Goal: Task Accomplishment & Management: Manage account settings

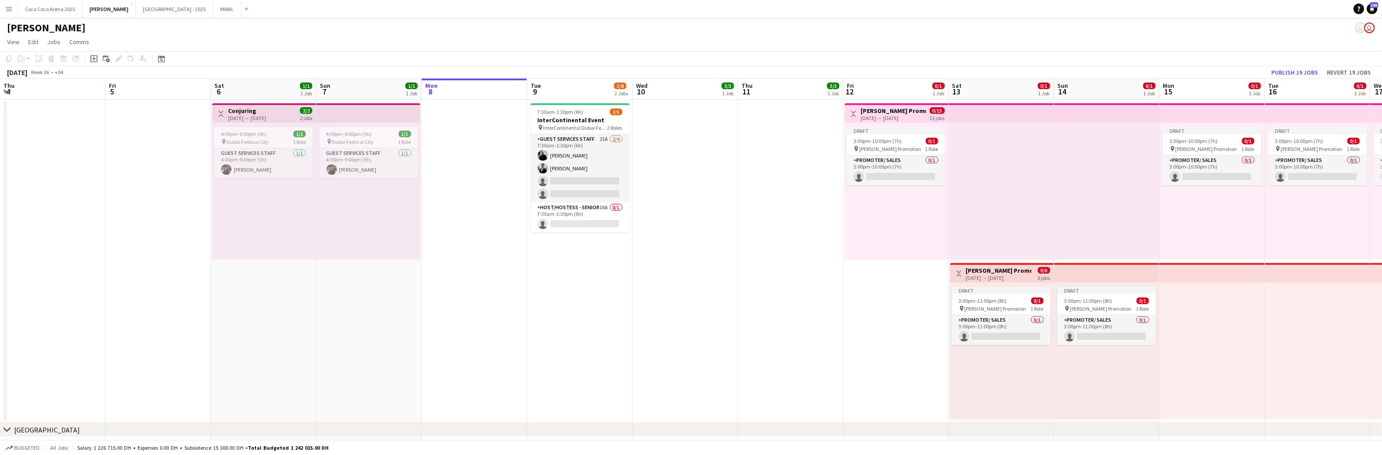
scroll to position [0, 210]
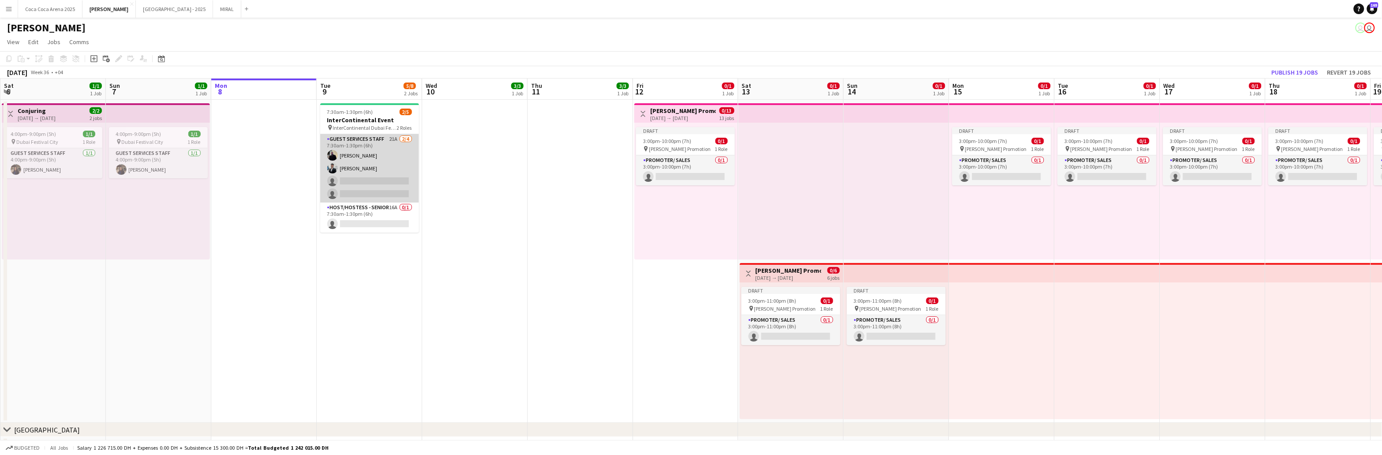
click at [379, 180] on app-card-role "Guest Services Staff 21A [DATE] 7:30am-1:30pm (6h) [PERSON_NAME] [PERSON_NAME] …" at bounding box center [369, 168] width 99 height 68
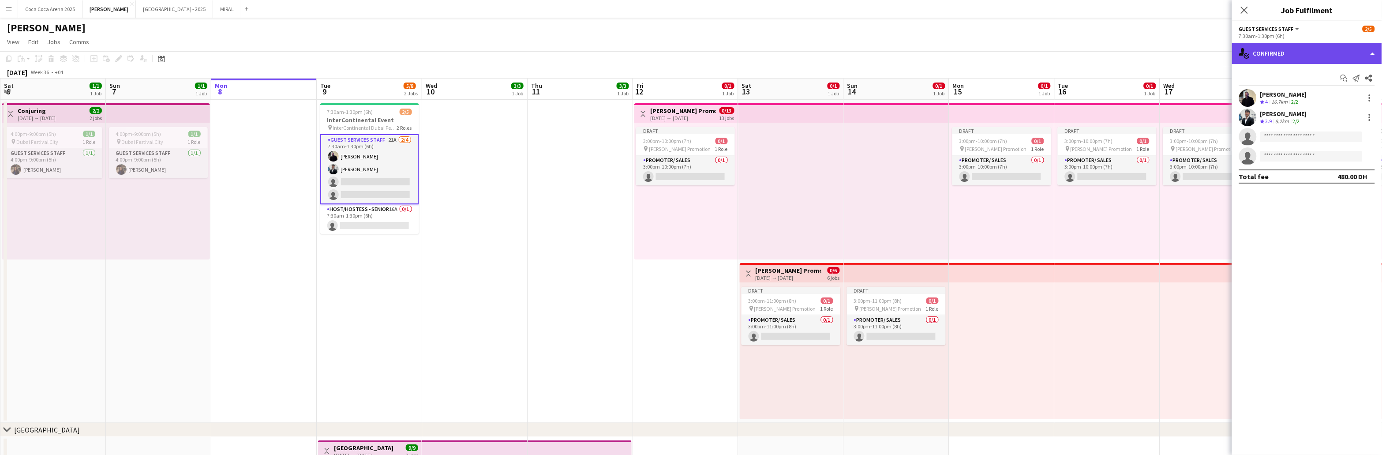
click at [1303, 53] on div "single-neutral-actions-check-2 Confirmed" at bounding box center [1307, 53] width 150 height 21
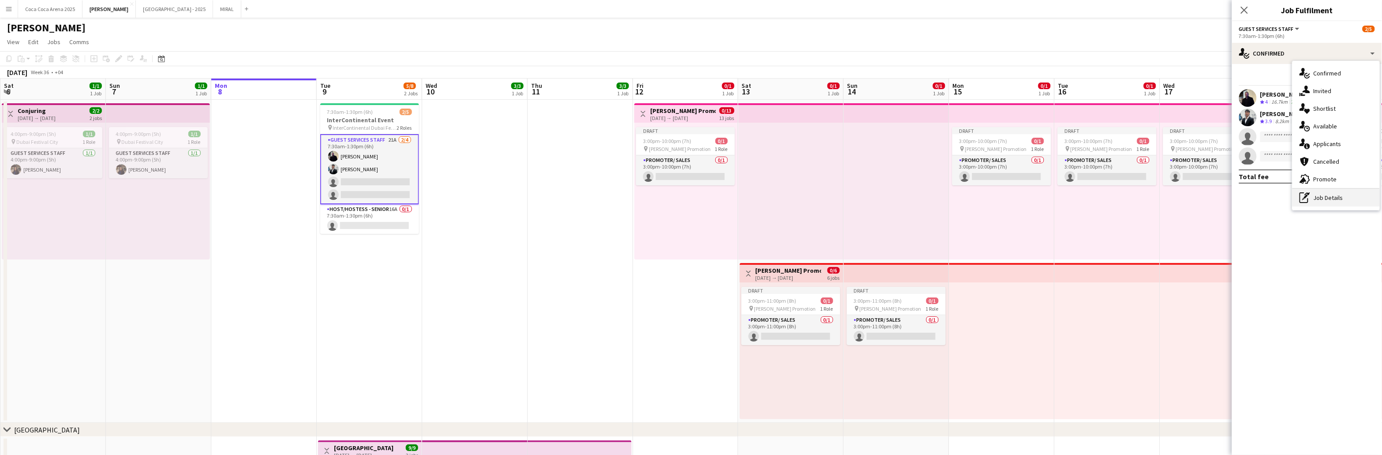
click at [1329, 201] on div "pen-write Job Details" at bounding box center [1336, 198] width 87 height 18
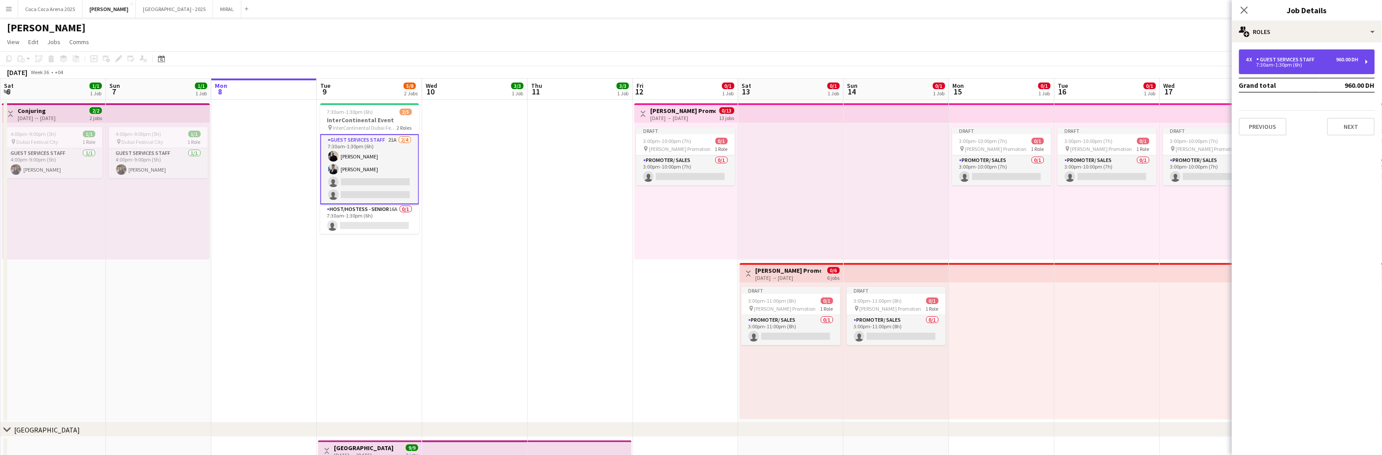
click at [1290, 69] on div "4 x Guest Services Staff 960.00 DH 7:30am-1:30pm (6h)" at bounding box center [1307, 61] width 136 height 25
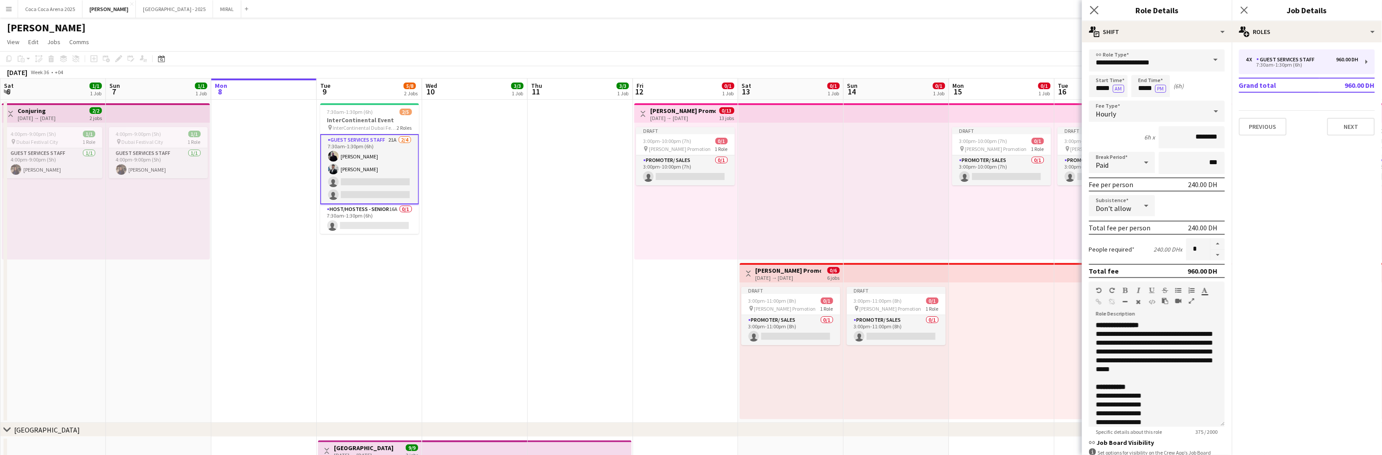
click at [1094, 14] on app-icon "Close pop-in" at bounding box center [1095, 10] width 13 height 13
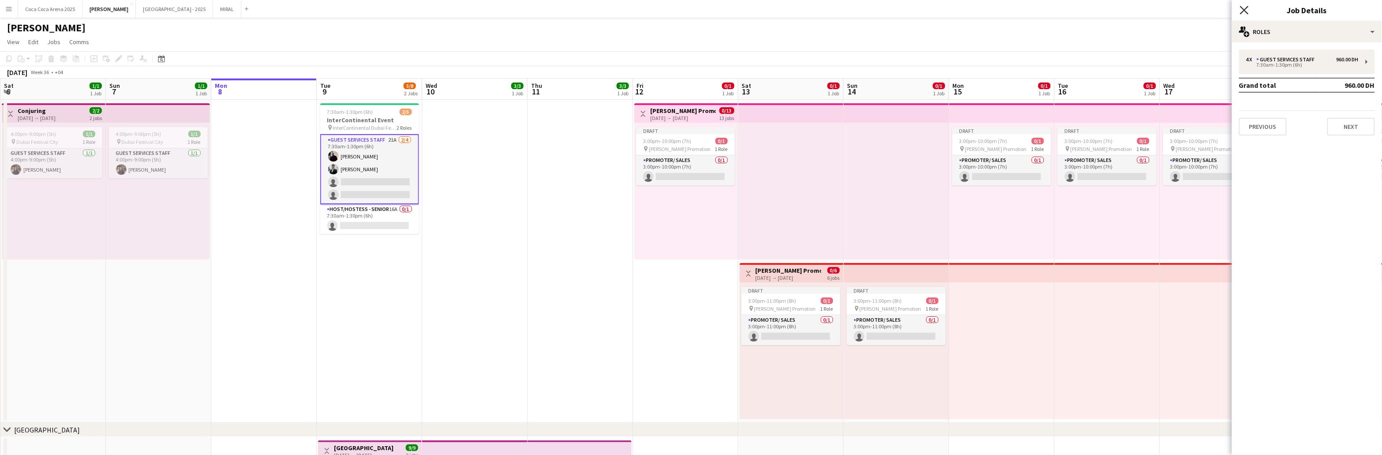
click at [1248, 12] on icon at bounding box center [1244, 10] width 8 height 8
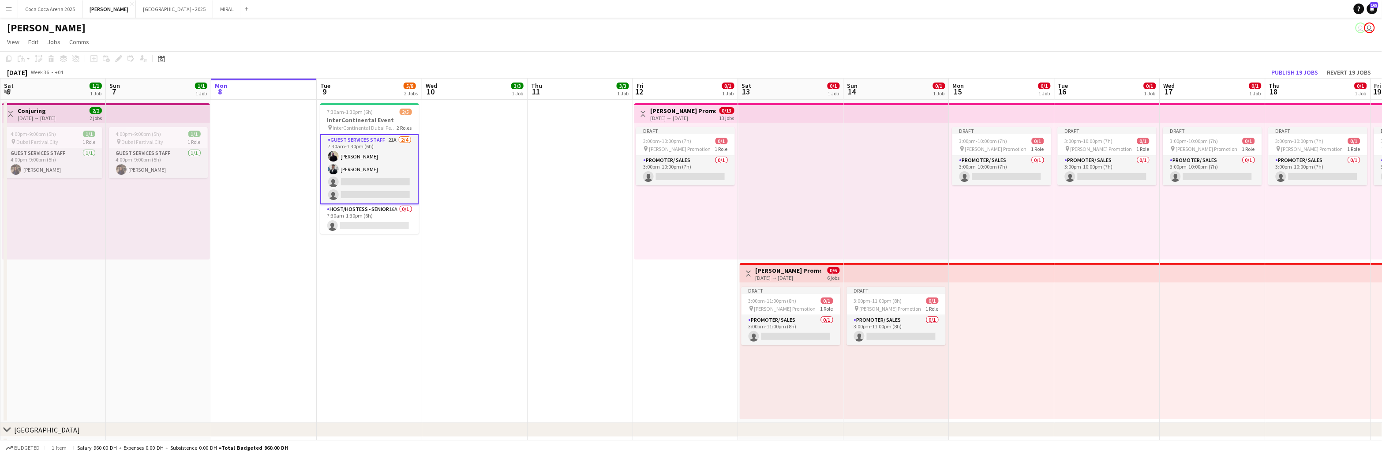
click at [361, 179] on app-card-role "Guest Services Staff 21A [DATE] 7:30am-1:30pm (6h) [PERSON_NAME] [PERSON_NAME] …" at bounding box center [369, 169] width 99 height 70
click at [361, 110] on span "7:30am-1:30pm (6h)" at bounding box center [350, 112] width 46 height 7
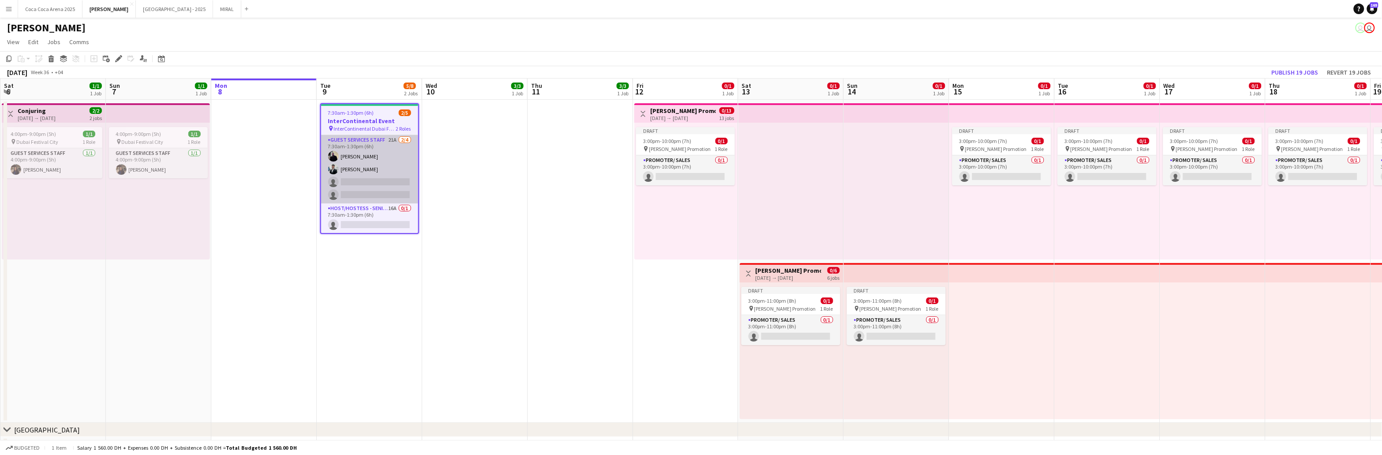
click at [382, 198] on app-card-role "Guest Services Staff 21A [DATE] 7:30am-1:30pm (6h) [PERSON_NAME] [PERSON_NAME] …" at bounding box center [369, 169] width 97 height 68
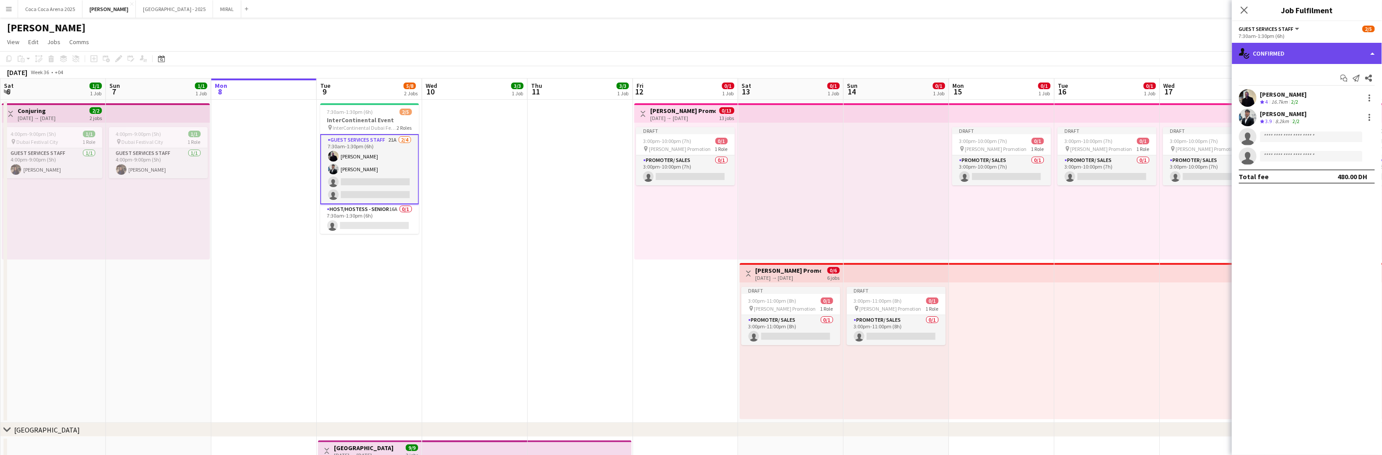
click at [1287, 56] on div "single-neutral-actions-check-2 Confirmed" at bounding box center [1307, 53] width 150 height 21
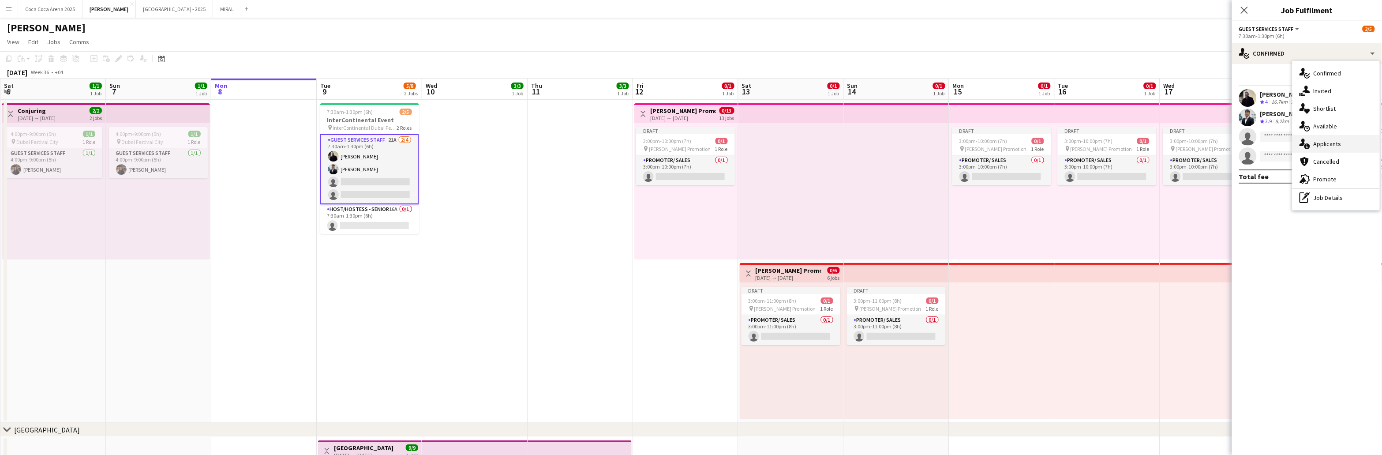
click at [1332, 142] on span "Applicants" at bounding box center [1328, 144] width 28 height 8
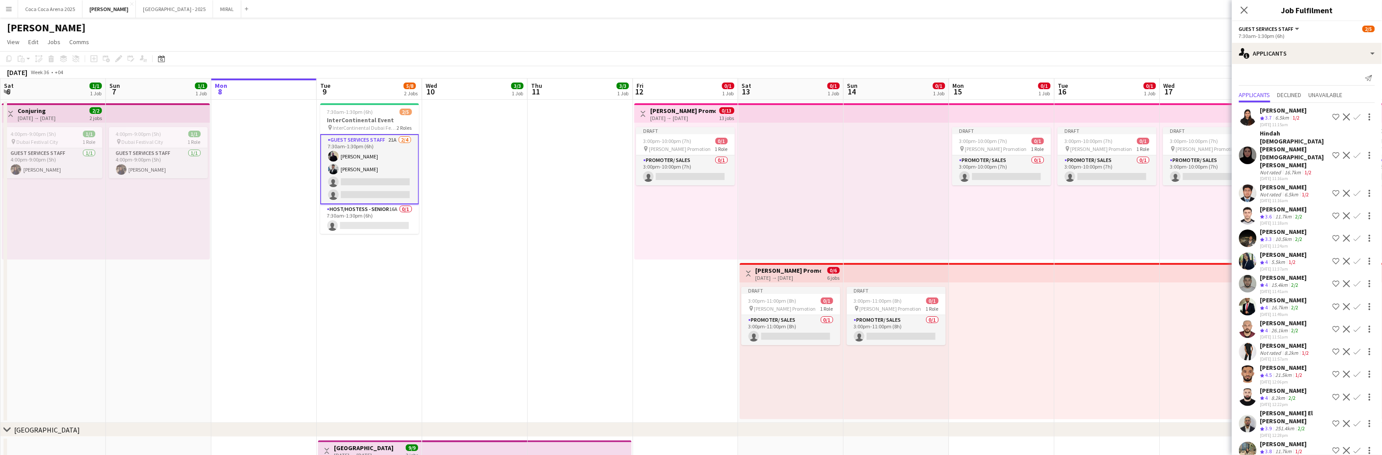
scroll to position [144, 0]
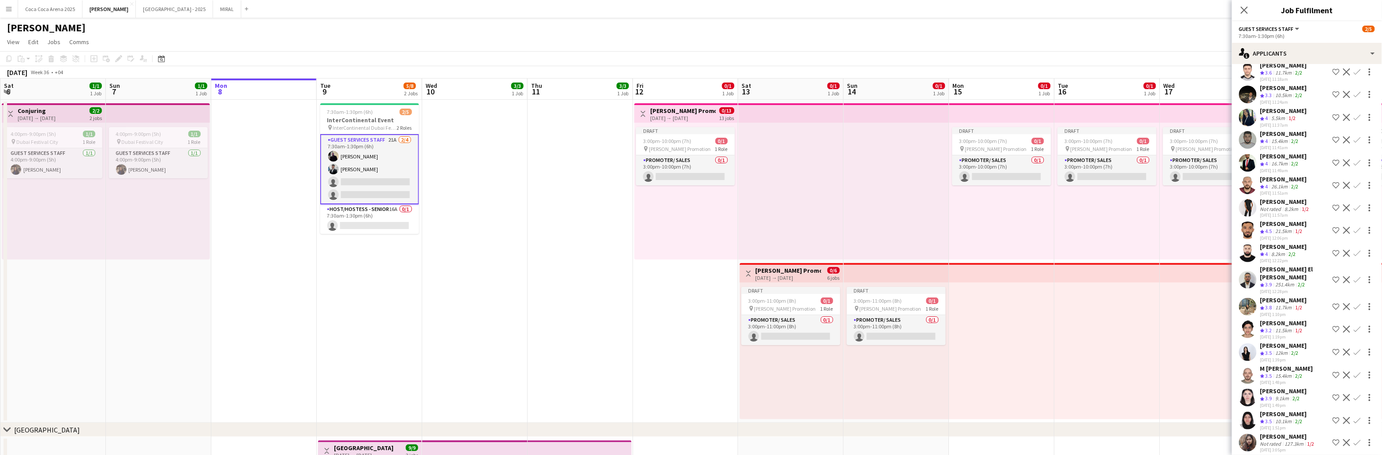
click at [1359, 417] on app-icon "Confirm" at bounding box center [1357, 420] width 7 height 7
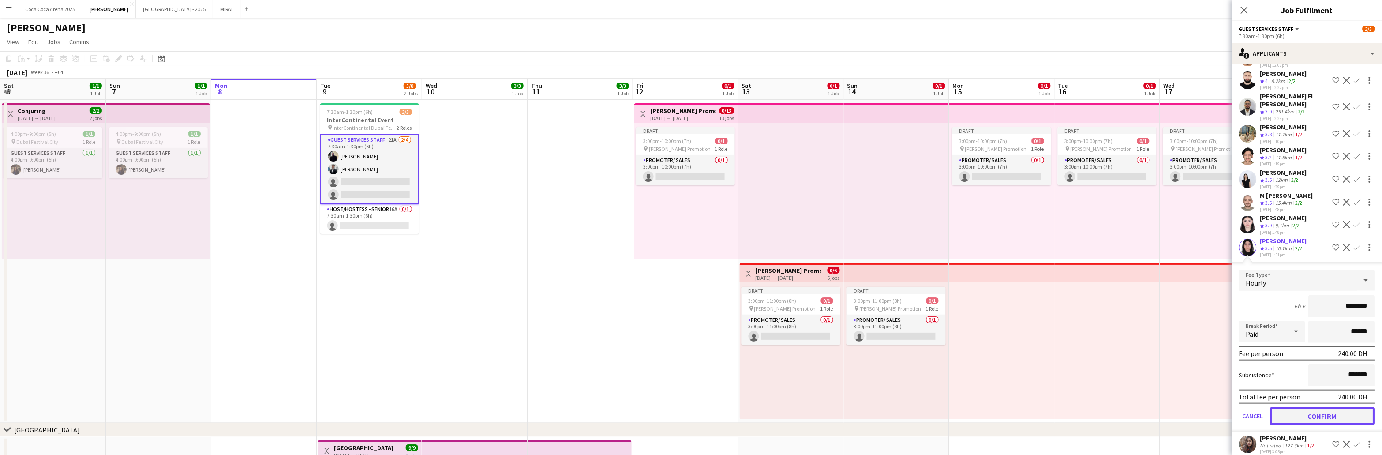
click at [1339, 407] on button "Confirm" at bounding box center [1323, 416] width 105 height 18
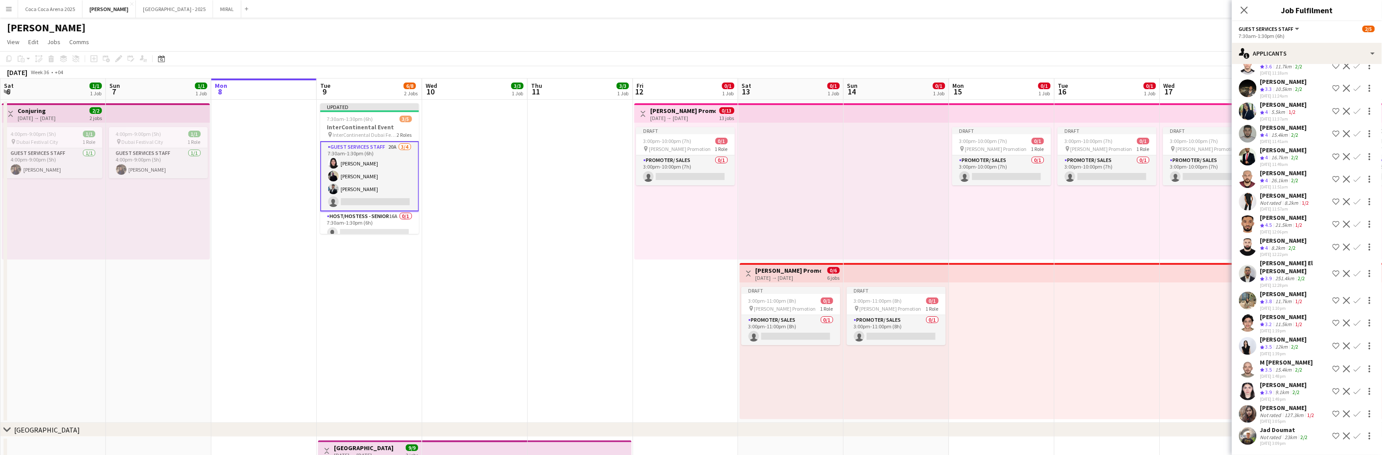
scroll to position [121, 0]
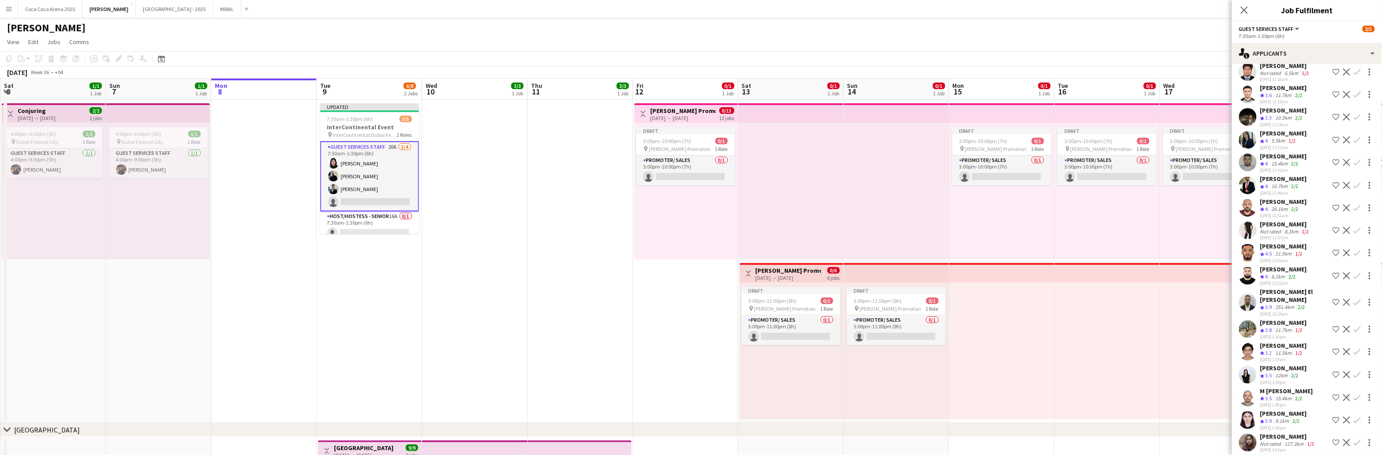
click at [1361, 417] on app-icon "Confirm" at bounding box center [1357, 420] width 7 height 7
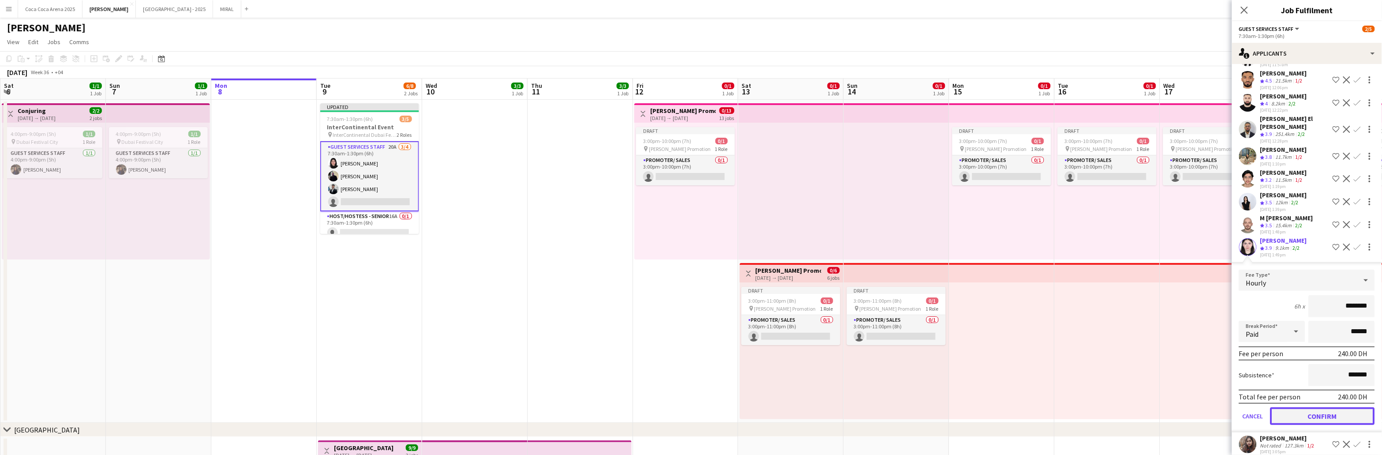
click at [1290, 407] on button "Confirm" at bounding box center [1323, 416] width 105 height 18
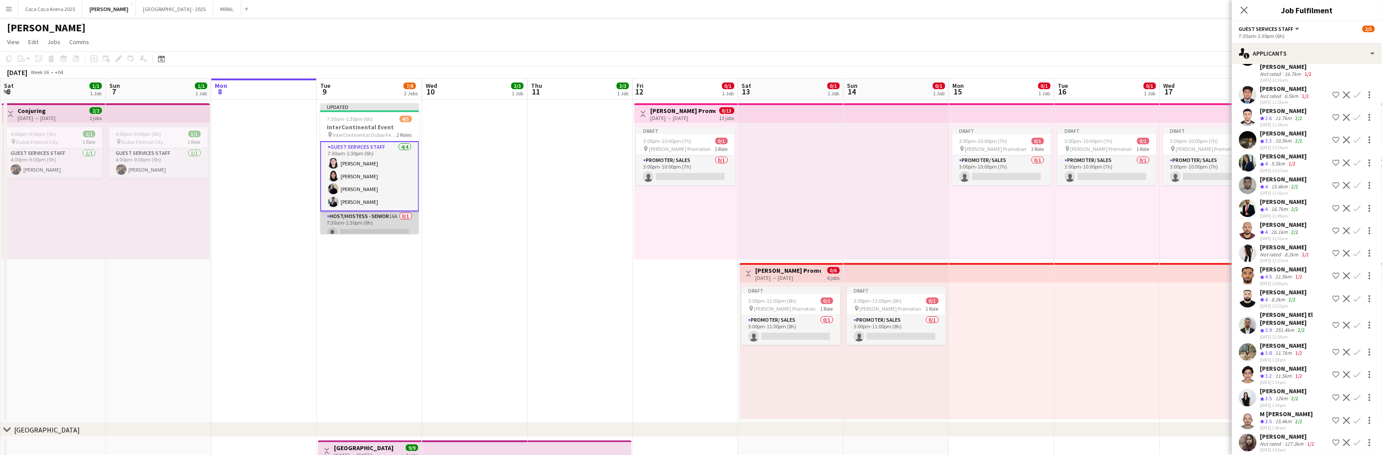
scroll to position [7, 0]
click at [963, 194] on div "Draft 3:00pm-10:00pm (7h) 0/1 pin [PERSON_NAME] Promotion 1 Role Promoter/ Sale…" at bounding box center [1002, 191] width 105 height 137
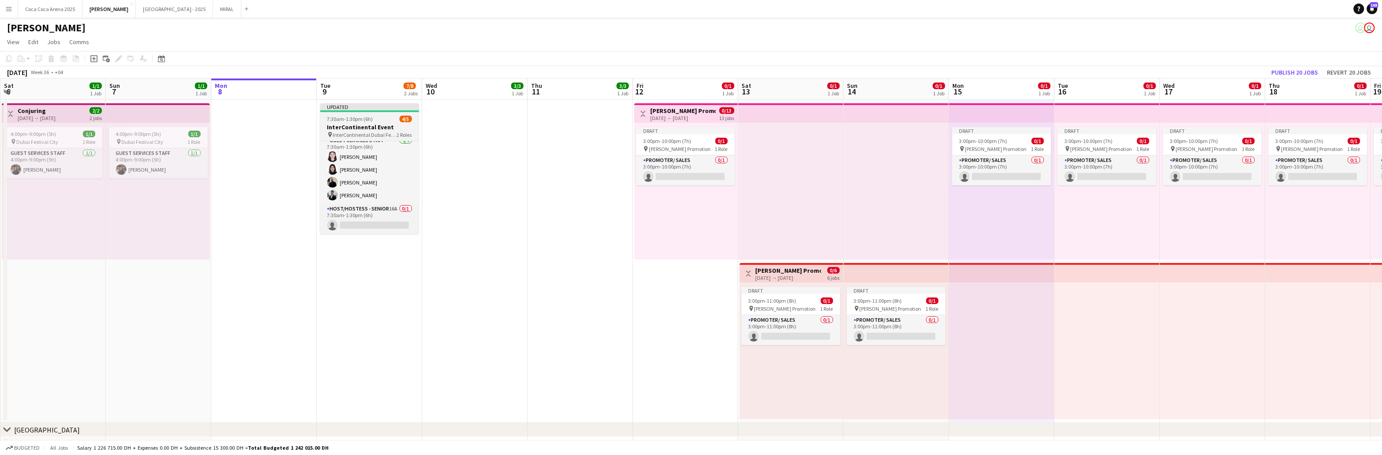
click at [390, 128] on h3 "InterContinental Event" at bounding box center [369, 127] width 99 height 8
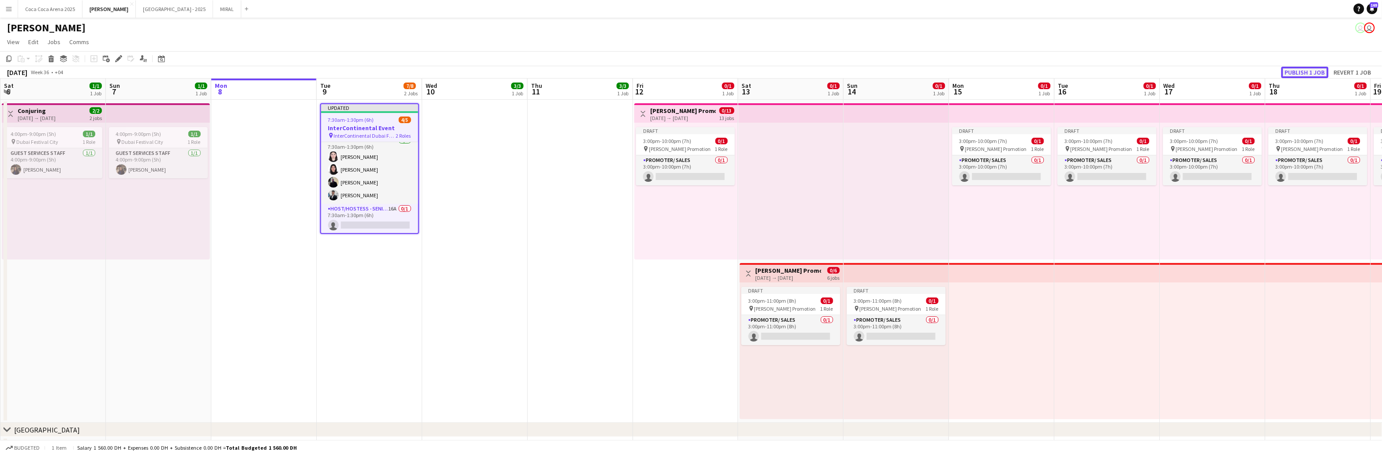
click at [1316, 71] on button "Publish 1 job" at bounding box center [1305, 72] width 47 height 11
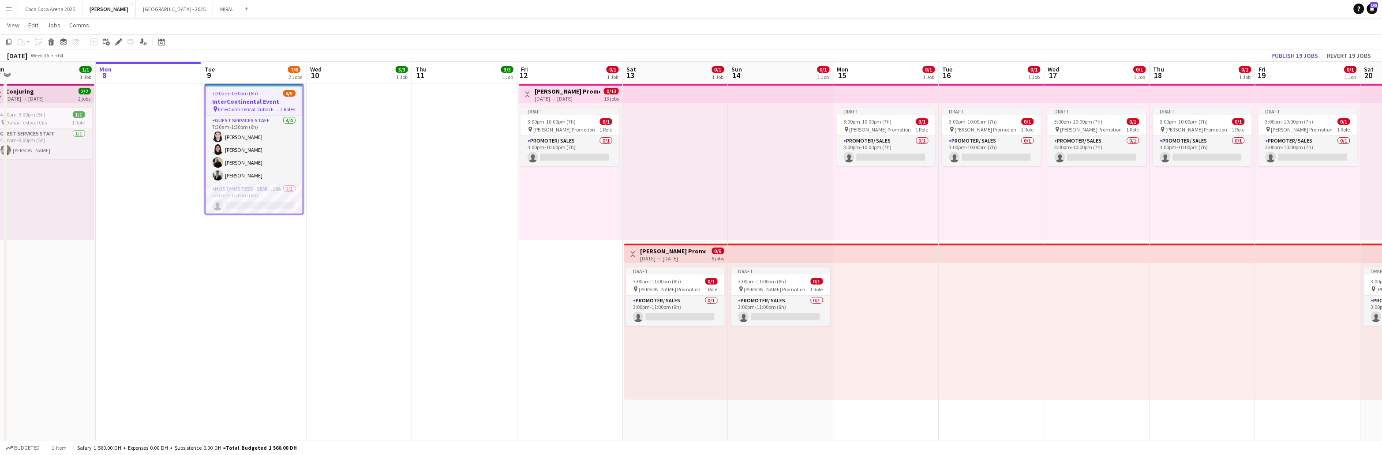
scroll to position [0, 205]
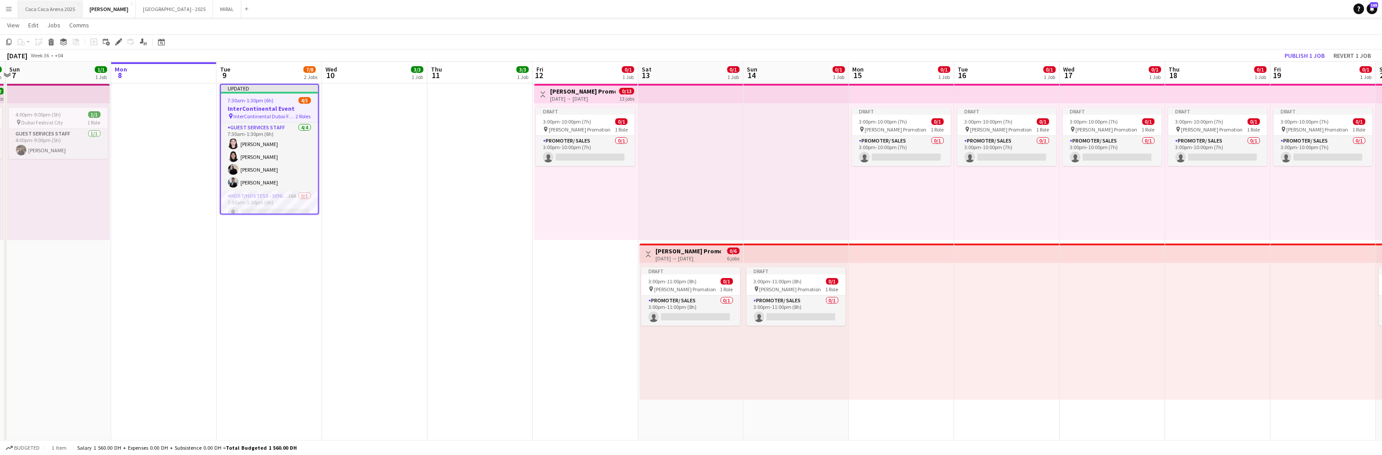
click at [49, 9] on button "[GEOGRAPHIC_DATA] 2025 Close" at bounding box center [50, 8] width 64 height 17
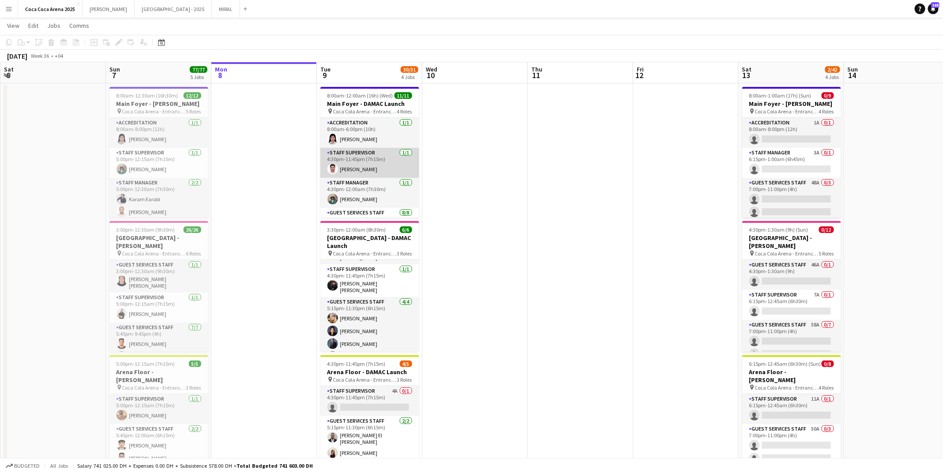
click at [368, 165] on app-card-role "Staff Supervisor [DATE] 4:30pm-11:45pm (7h15m) [PERSON_NAME]" at bounding box center [369, 163] width 99 height 30
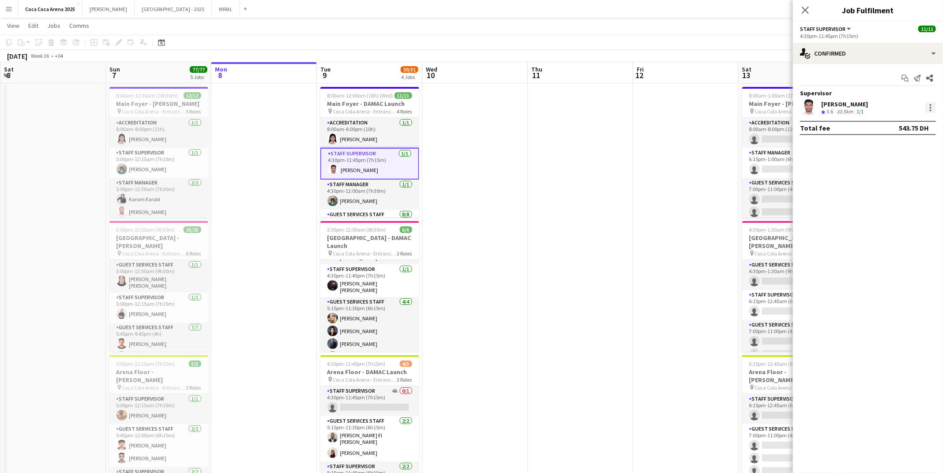
click at [933, 109] on div at bounding box center [930, 107] width 11 height 11
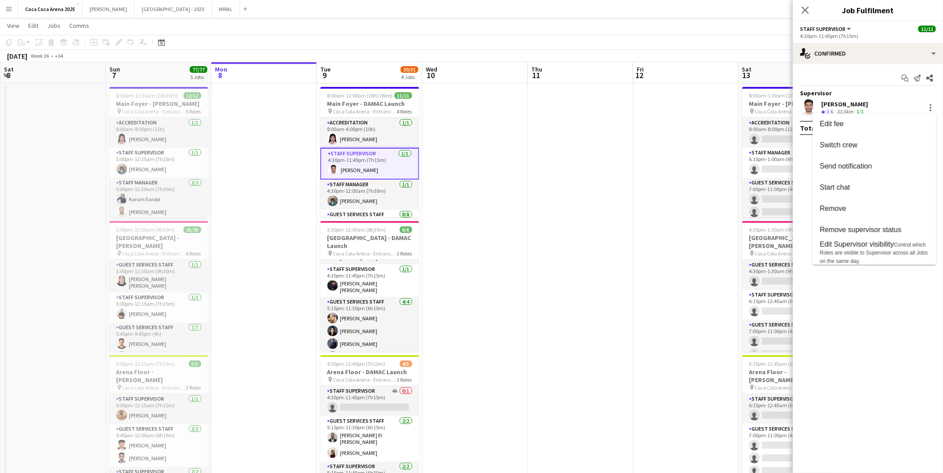
click at [674, 238] on div at bounding box center [471, 236] width 943 height 473
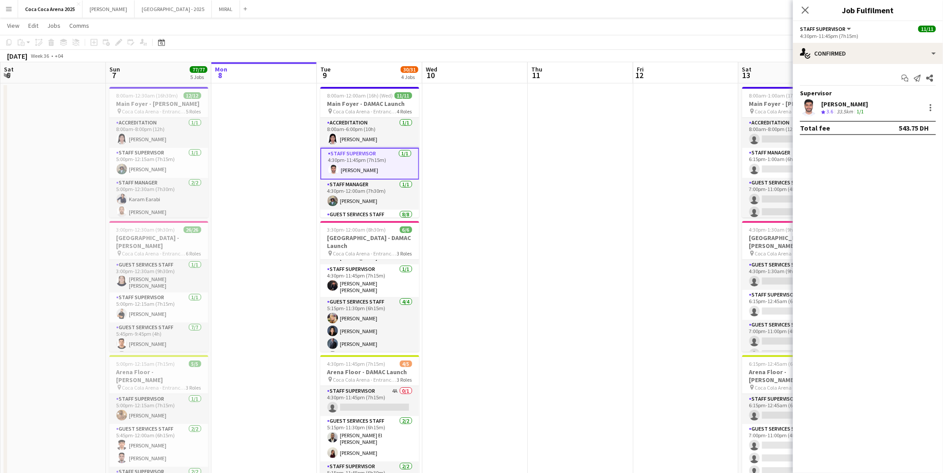
click at [519, 213] on app-date-cell at bounding box center [474, 427] width 105 height 688
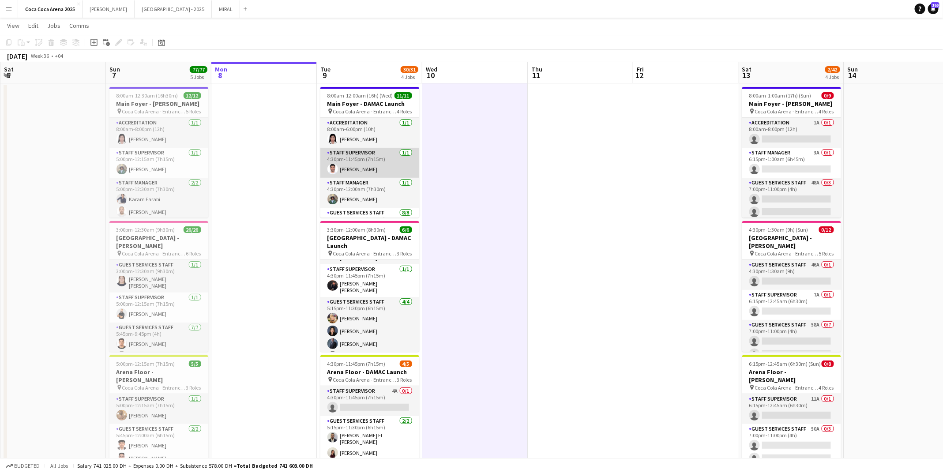
click at [387, 169] on app-card-role "Staff Supervisor [DATE] 4:30pm-11:45pm (7h15m) [PERSON_NAME]" at bounding box center [369, 163] width 99 height 30
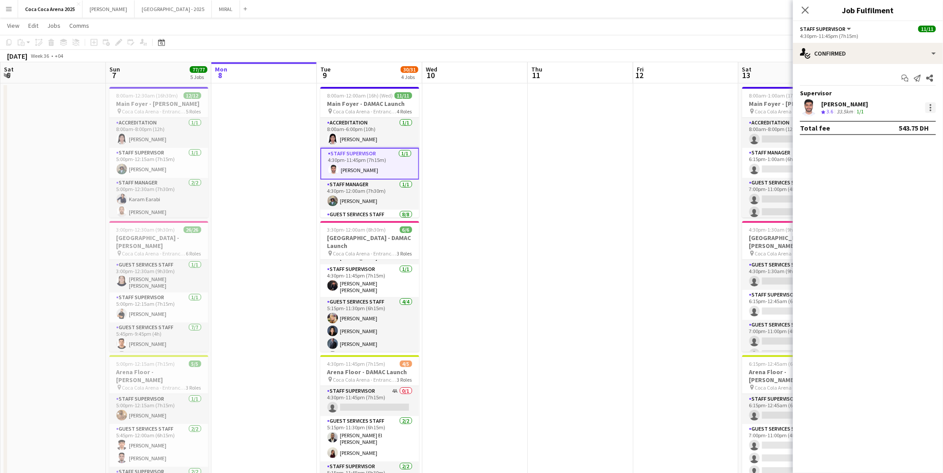
click at [931, 107] on div at bounding box center [931, 108] width 2 height 2
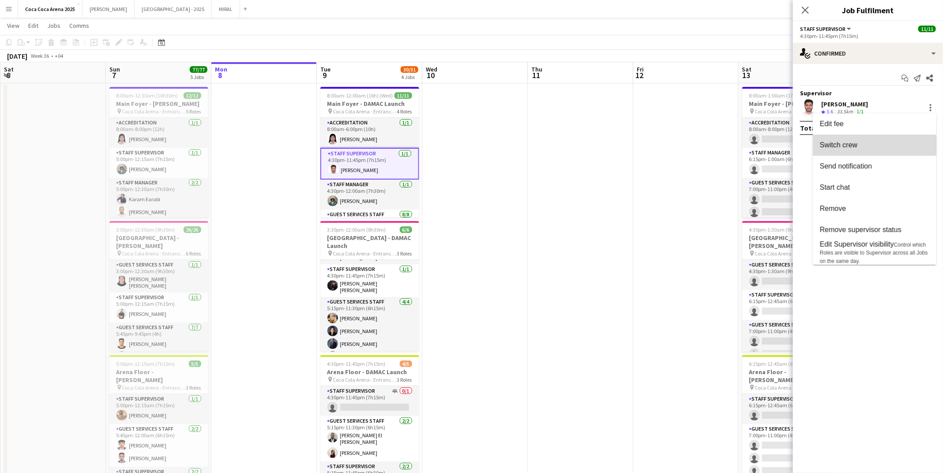
click at [863, 147] on span "Switch crew" at bounding box center [874, 145] width 109 height 8
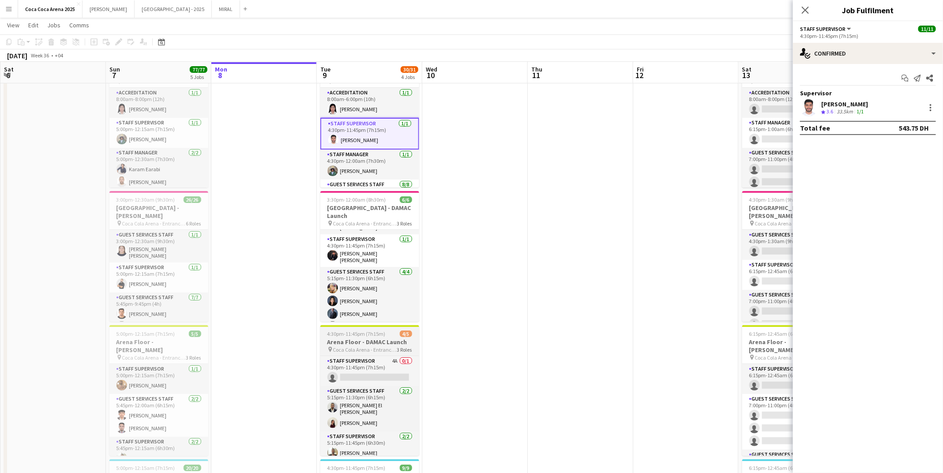
scroll to position [65, 0]
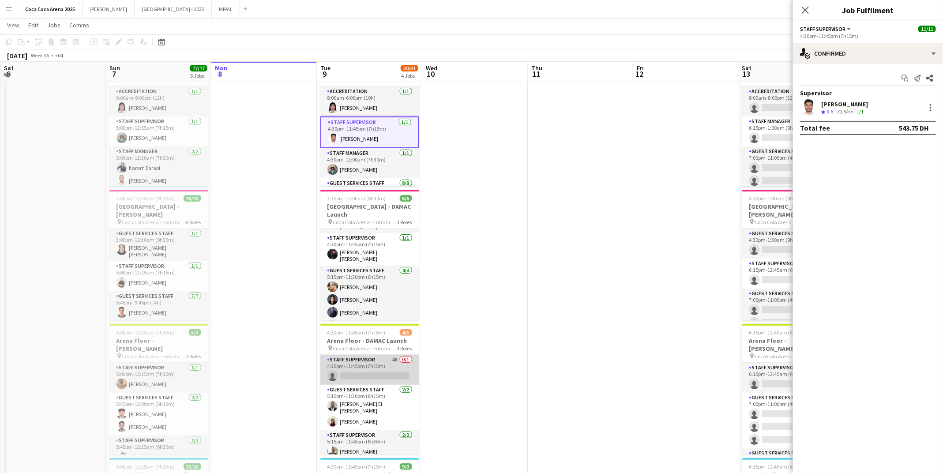
click at [367, 368] on app-card-role "Staff Supervisor 4A 0/1 4:30pm-11:45pm (7h15m) single-neutral-actions" at bounding box center [369, 370] width 99 height 30
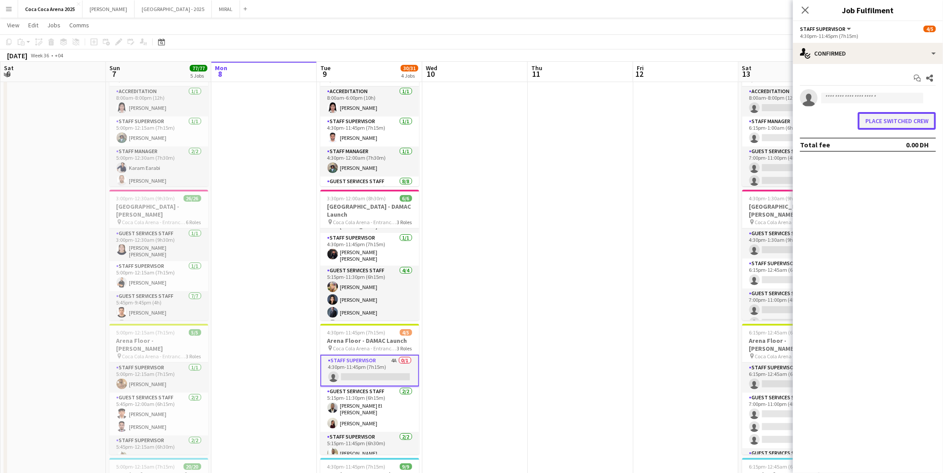
click at [909, 120] on button "Place switched crew" at bounding box center [897, 121] width 78 height 18
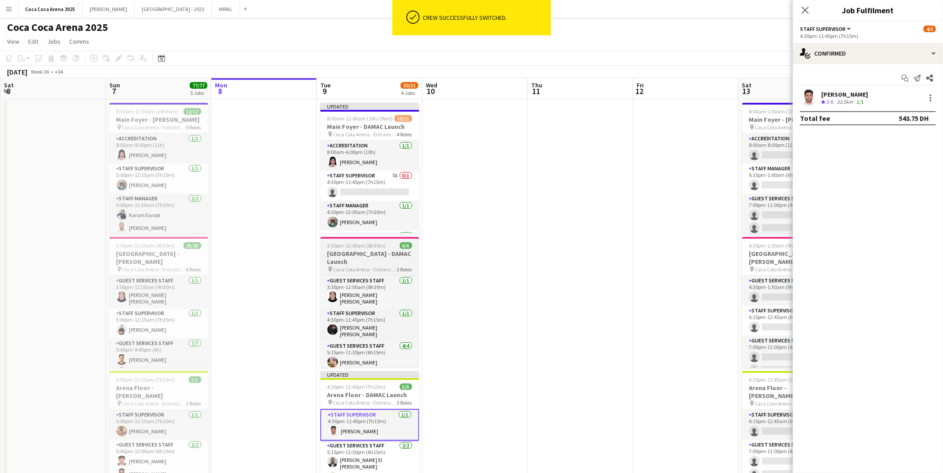
scroll to position [0, 0]
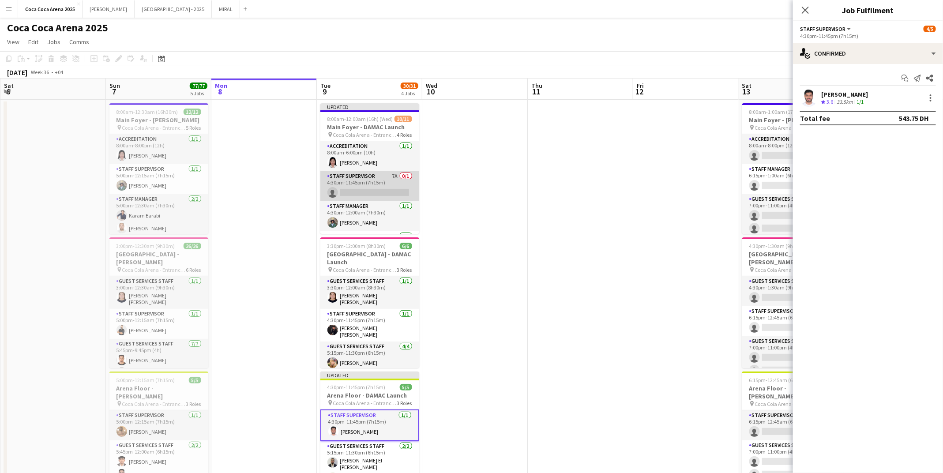
click at [346, 188] on app-card-role "Staff Supervisor 7A 0/1 4:30pm-11:45pm (7h15m) single-neutral-actions" at bounding box center [369, 186] width 99 height 30
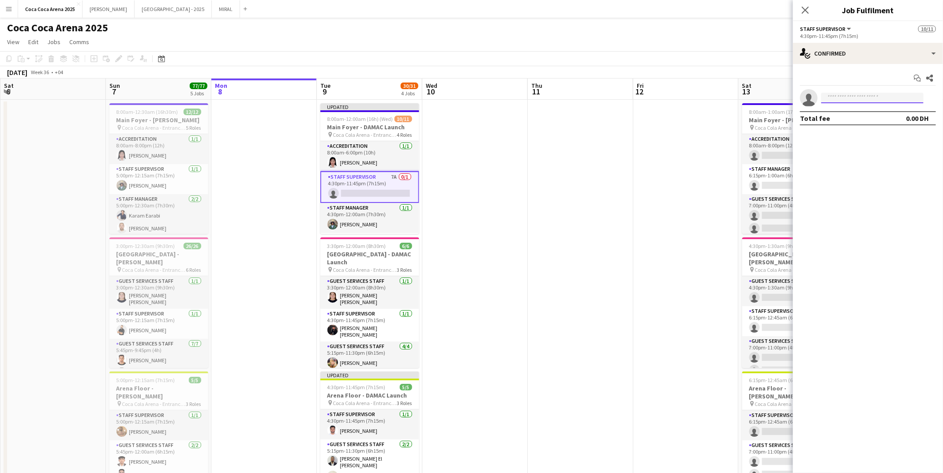
click at [885, 96] on input at bounding box center [872, 98] width 102 height 11
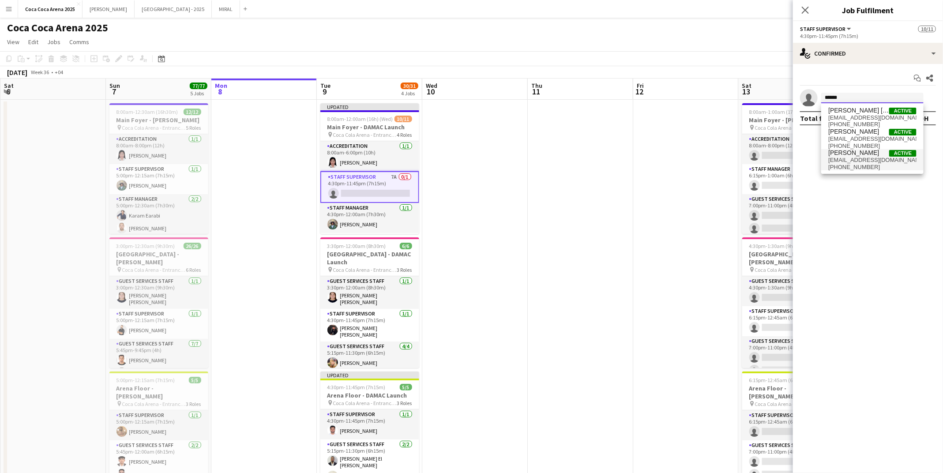
type input "******"
click at [840, 161] on span "[EMAIL_ADDRESS][DOMAIN_NAME]" at bounding box center [872, 160] width 88 height 7
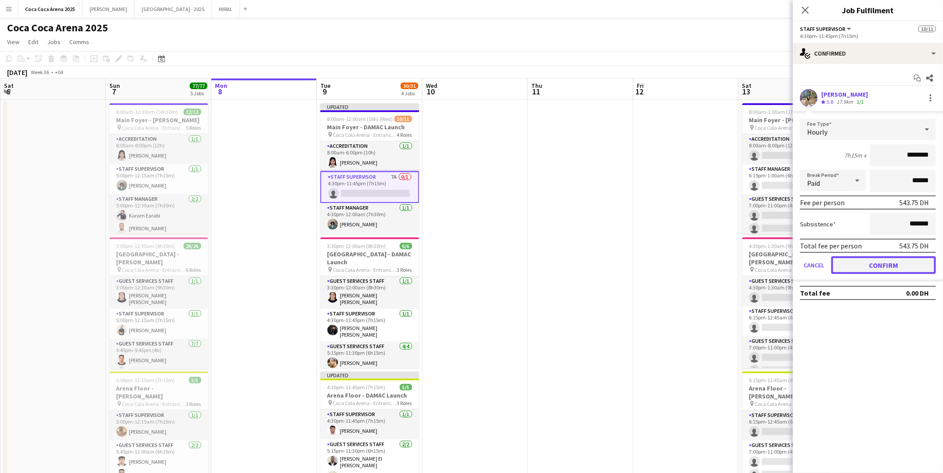
click at [874, 256] on button "Confirm" at bounding box center [883, 265] width 105 height 18
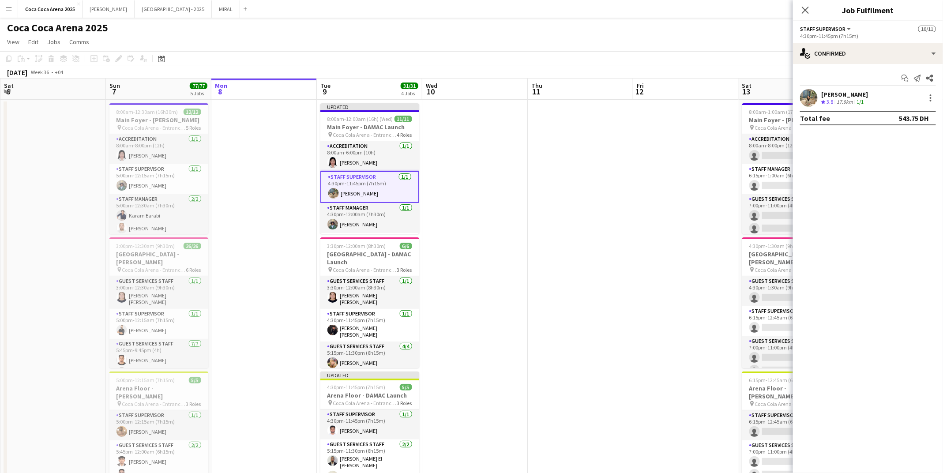
click at [721, 188] on app-date-cell at bounding box center [685, 444] width 105 height 688
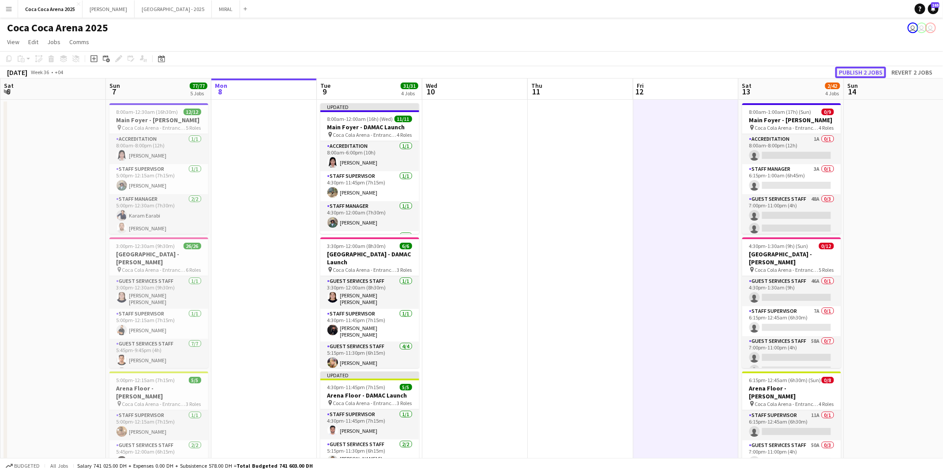
click at [865, 71] on button "Publish 2 jobs" at bounding box center [860, 72] width 51 height 11
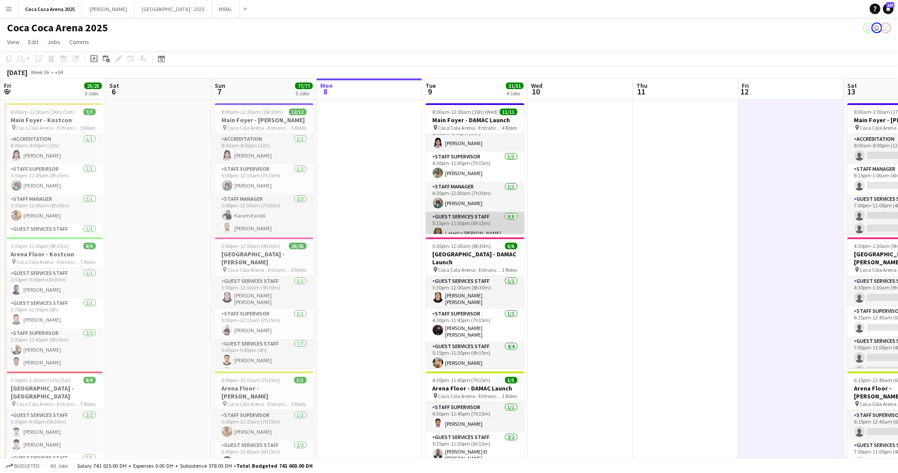
scroll to position [14, 0]
click at [90, 7] on button "[PERSON_NAME]" at bounding box center [109, 8] width 52 height 17
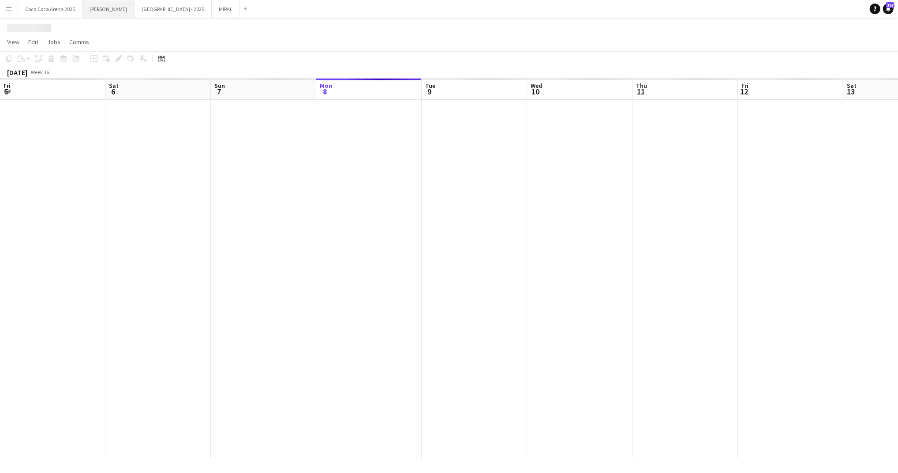
scroll to position [0, 211]
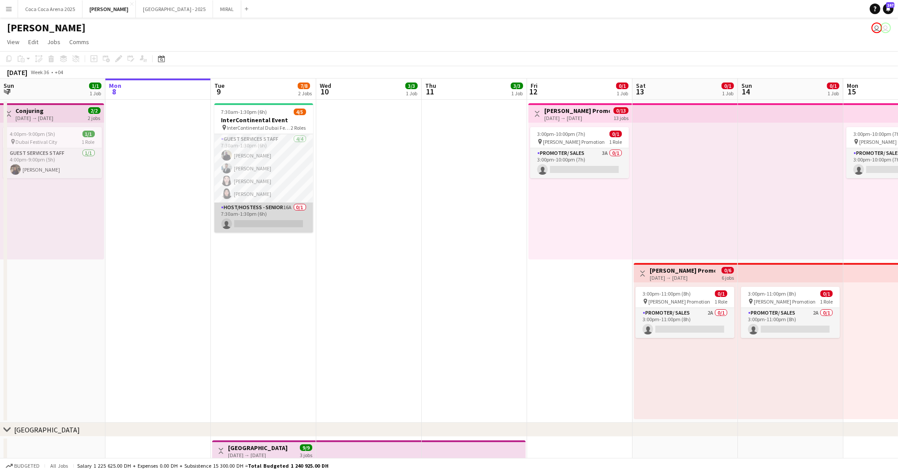
click at [239, 214] on app-card-role "Host/Hostess - Senior 16A 0/1 7:30am-1:30pm (6h) single-neutral-actions" at bounding box center [263, 218] width 99 height 30
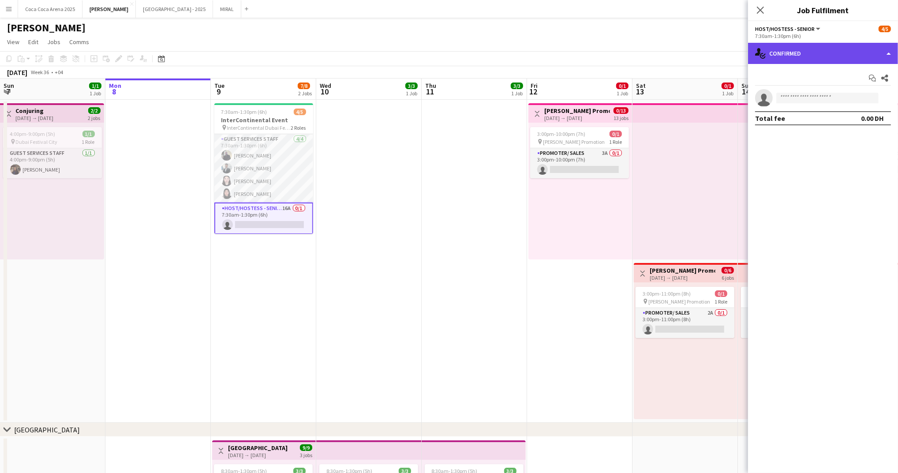
click at [813, 50] on div "single-neutral-actions-check-2 Confirmed" at bounding box center [823, 53] width 150 height 21
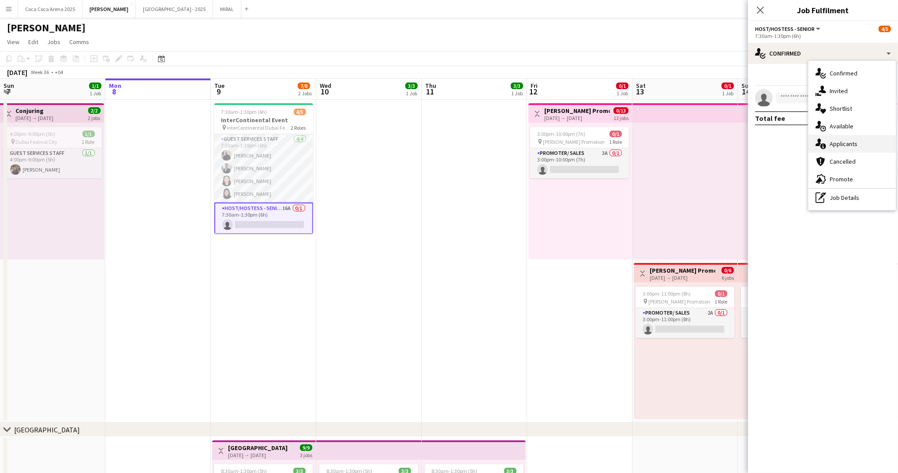
click at [848, 143] on span "Applicants" at bounding box center [844, 144] width 28 height 8
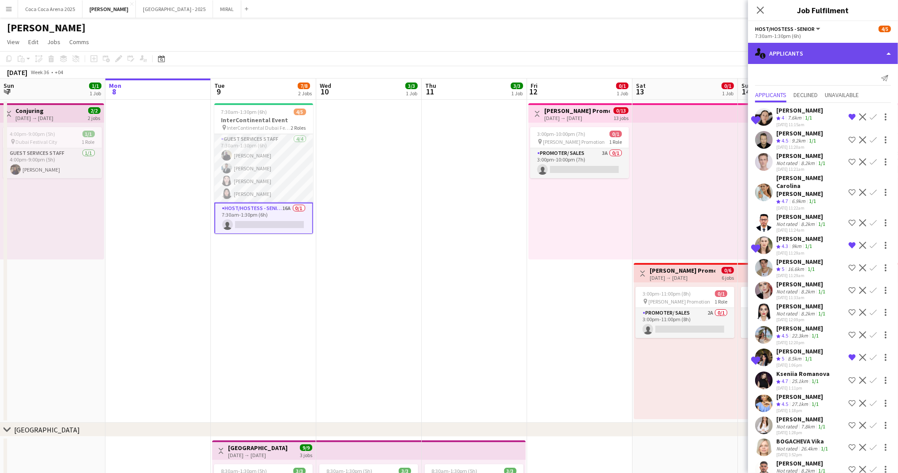
click at [804, 53] on div "single-neutral-actions-information Applicants" at bounding box center [823, 53] width 150 height 21
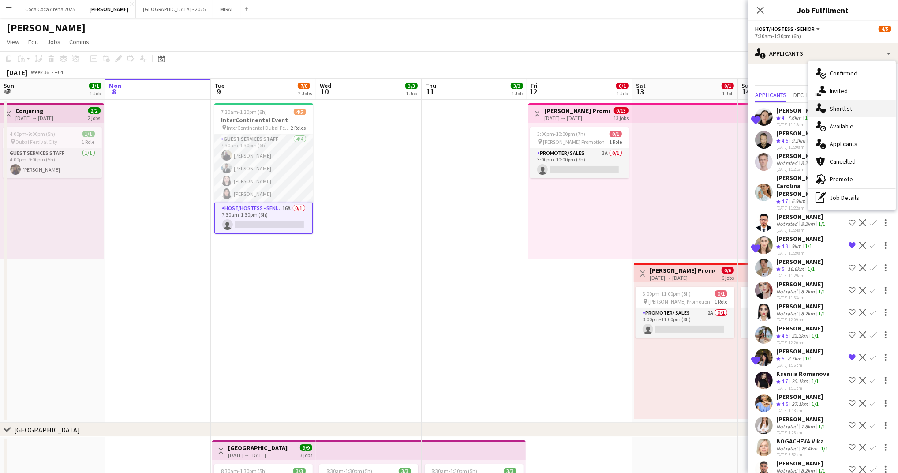
click at [833, 107] on span "Shortlist" at bounding box center [841, 109] width 23 height 8
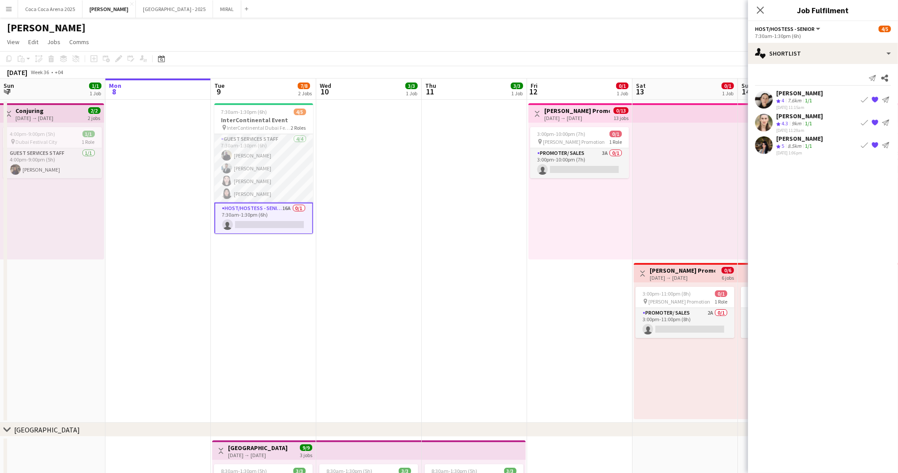
click at [768, 99] on app-user-avatar at bounding box center [764, 100] width 18 height 18
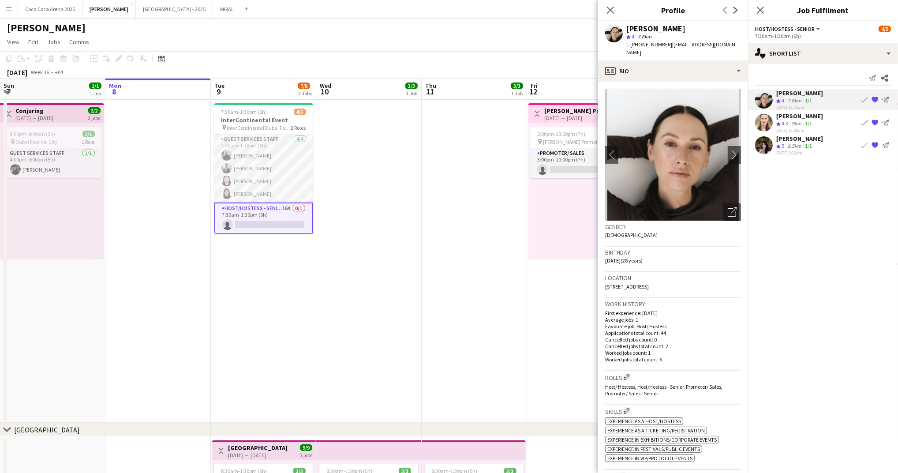
click at [769, 124] on app-user-avatar at bounding box center [764, 123] width 18 height 18
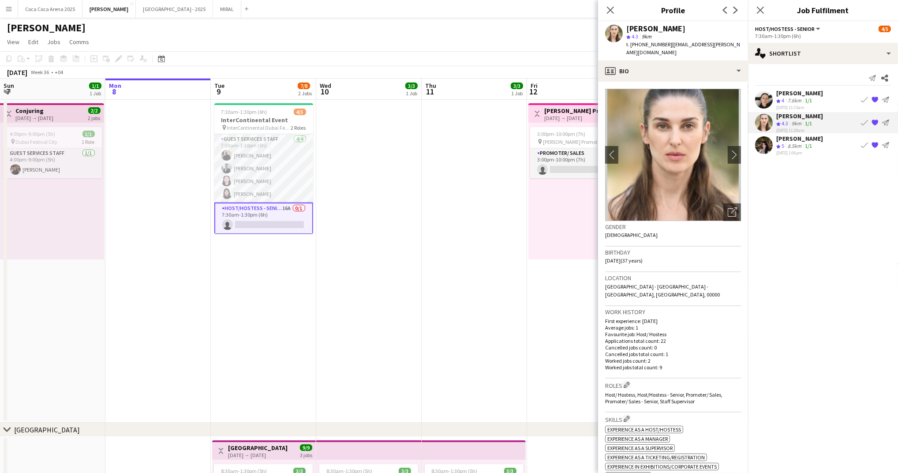
click at [768, 147] on app-user-avatar at bounding box center [764, 145] width 18 height 18
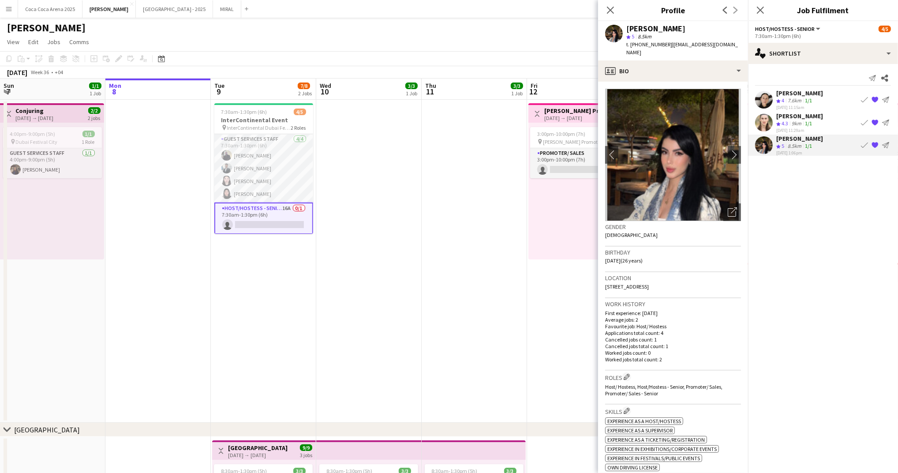
click at [766, 98] on app-user-avatar at bounding box center [764, 100] width 18 height 18
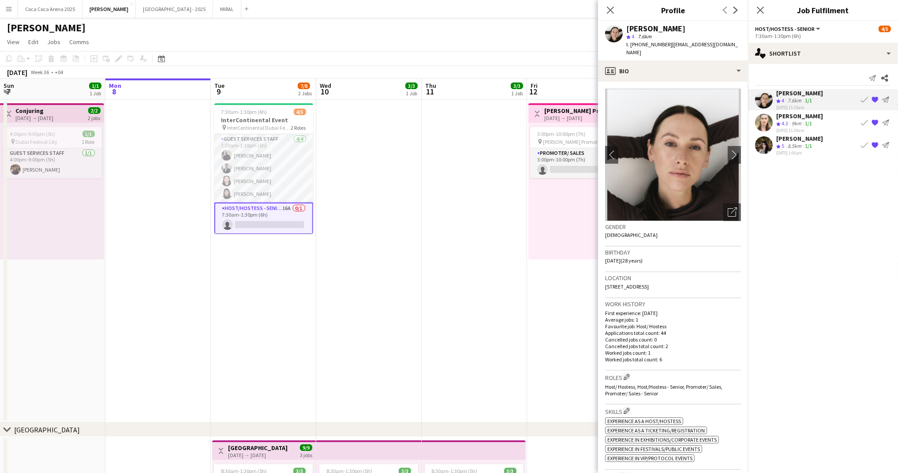
click at [766, 98] on app-user-avatar at bounding box center [764, 100] width 18 height 18
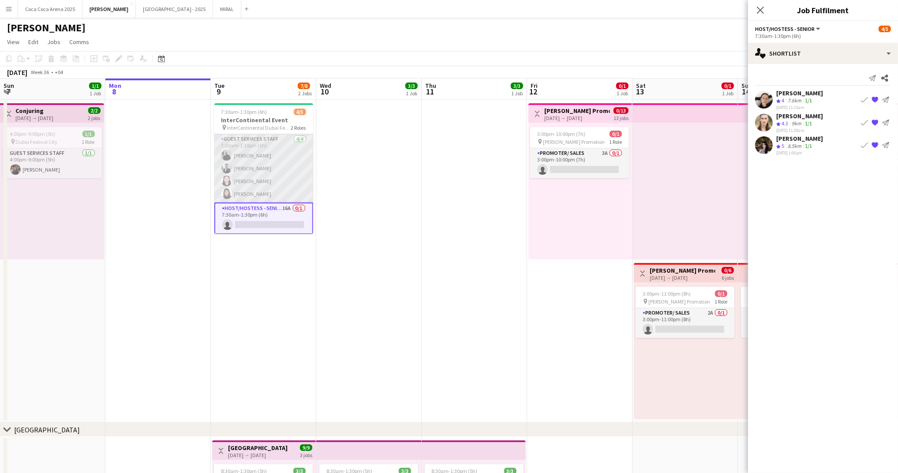
click at [283, 178] on app-card-role "Guest Services Staff [DATE] 7:30am-1:30pm (6h) [PERSON_NAME] [PERSON_NAME] [PER…" at bounding box center [263, 168] width 99 height 68
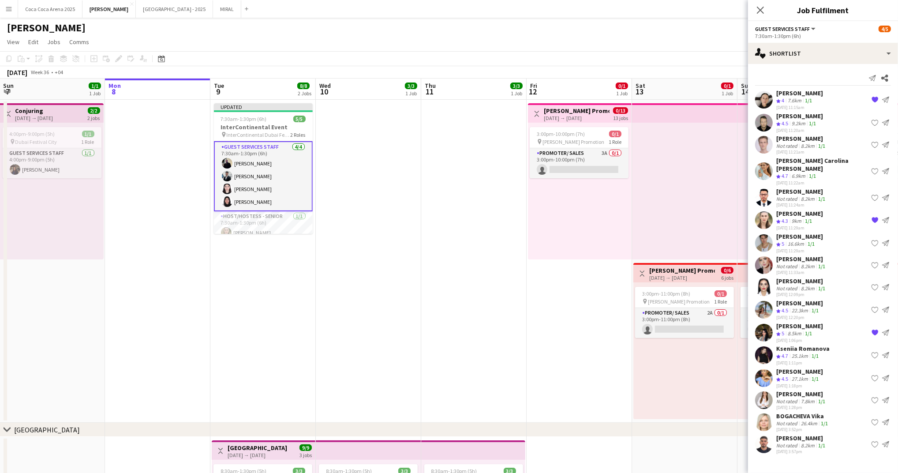
click at [245, 235] on app-date-cell "Updated 7:30am-1:30pm (6h) 5/5 InterContinental Event pin InterContinental Duba…" at bounding box center [262, 261] width 105 height 323
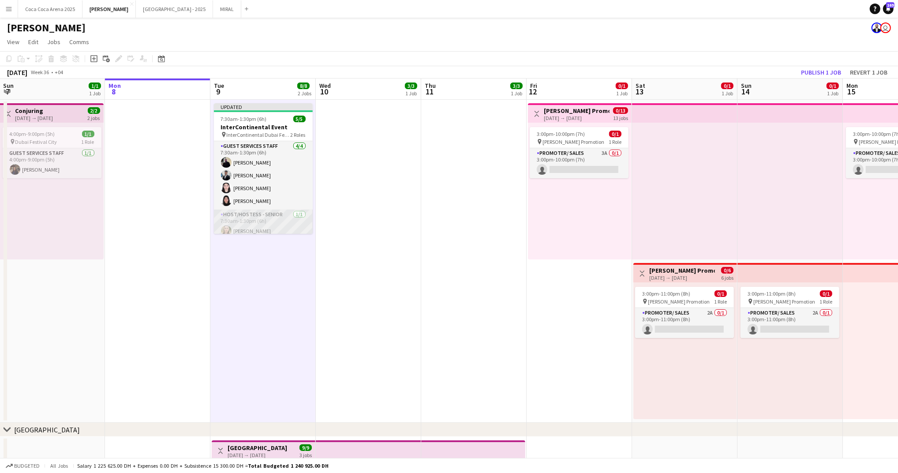
click at [263, 221] on app-card-role "Host/Hostess - Senior [DATE] 7:30am-1:30pm (6h) [PERSON_NAME]" at bounding box center [263, 225] width 99 height 30
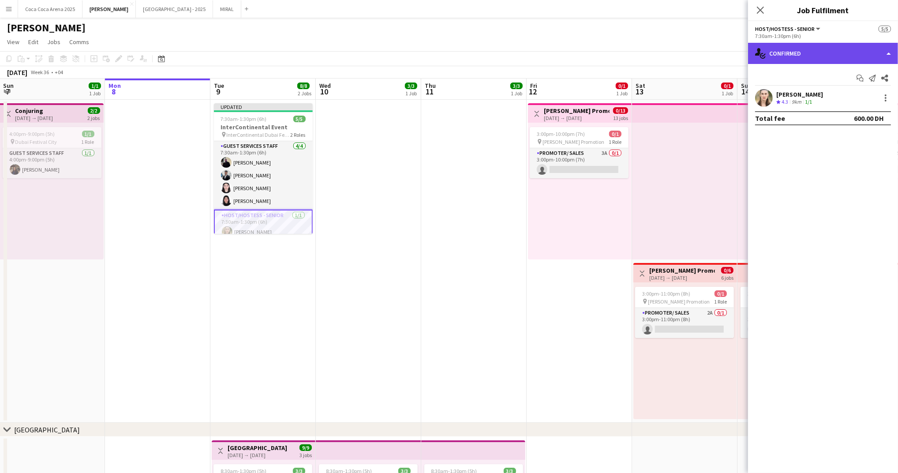
click at [785, 56] on div "single-neutral-actions-check-2 Confirmed" at bounding box center [823, 53] width 150 height 21
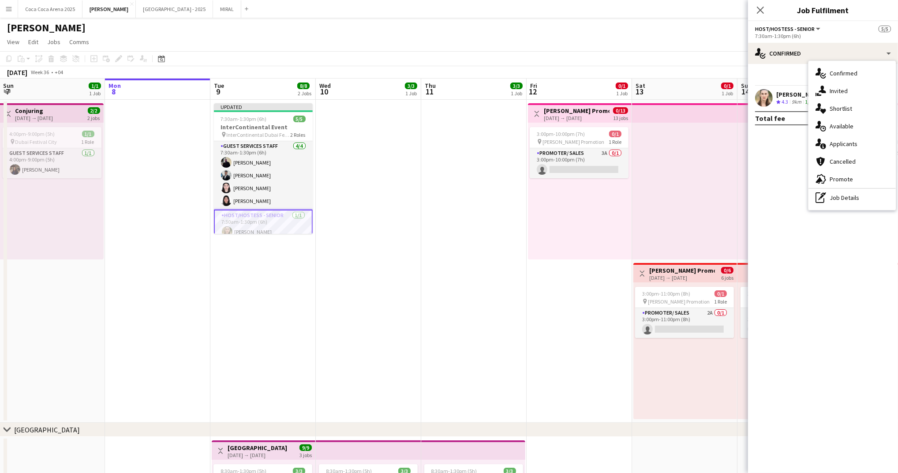
click at [785, 168] on mat-expansion-panel "check Confirmed Start chat Send notification Share [PERSON_NAME] Crew rating 4.…" at bounding box center [823, 268] width 150 height 409
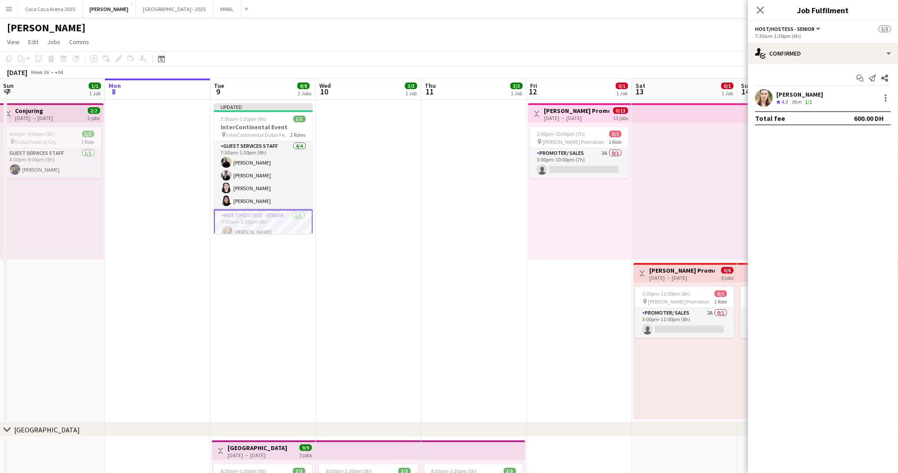
scroll to position [0, 212]
click at [557, 231] on div "3:00pm-10:00pm (7h) 0/1 pin [PERSON_NAME] Promotion 1 Role Promoter/ Sales 3A 0…" at bounding box center [580, 191] width 104 height 137
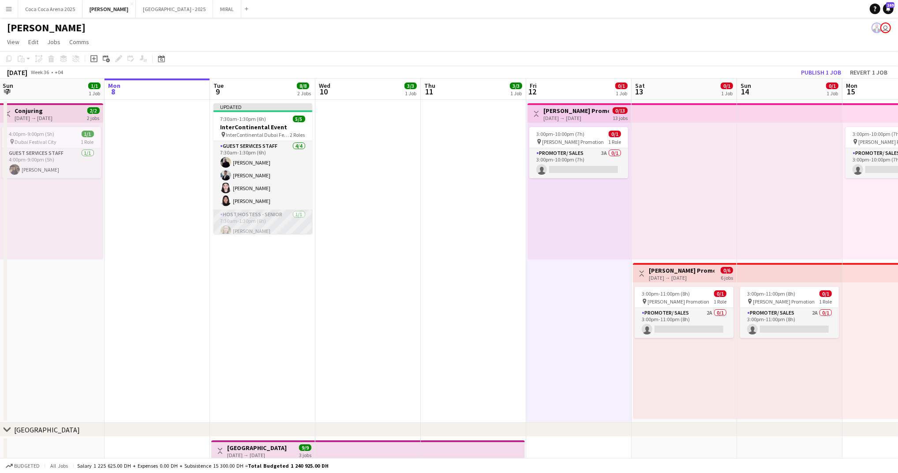
click at [270, 223] on app-card-role "Host/Hostess - Senior [DATE] 7:30am-1:30pm (6h) [PERSON_NAME]" at bounding box center [263, 225] width 99 height 30
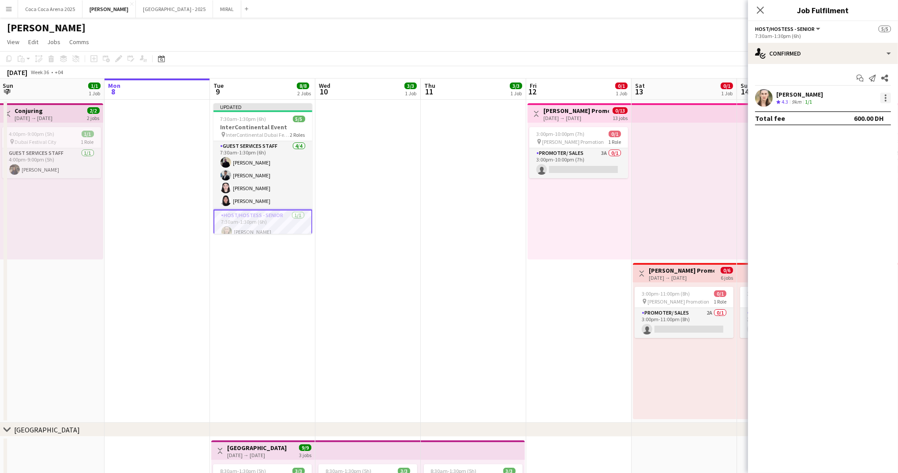
click at [886, 98] on div at bounding box center [886, 98] width 2 height 2
click at [798, 53] on div at bounding box center [449, 236] width 898 height 473
click at [798, 53] on div "single-neutral-actions-check-2 Confirmed" at bounding box center [823, 53] width 150 height 21
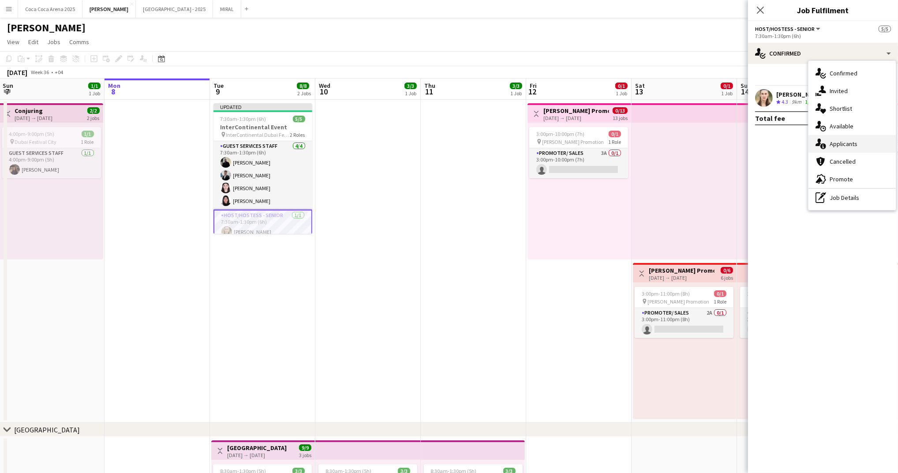
click at [845, 147] on span "Applicants" at bounding box center [844, 144] width 28 height 8
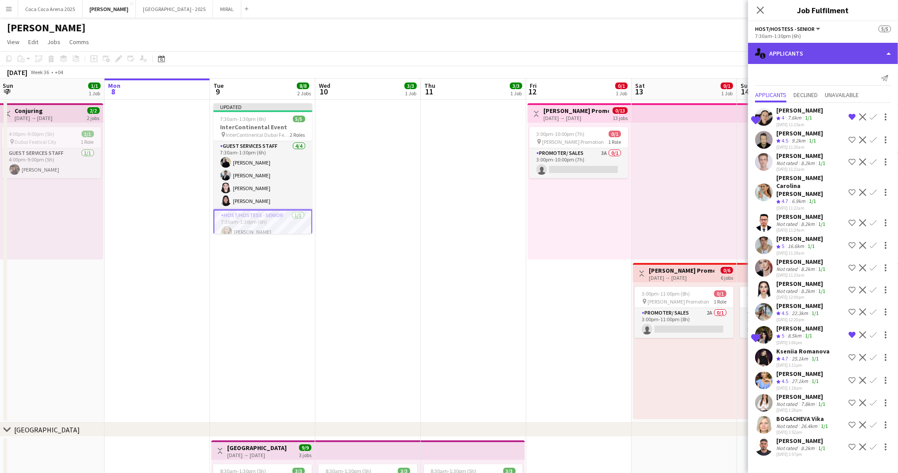
click at [804, 55] on div "single-neutral-actions-information Applicants" at bounding box center [823, 53] width 150 height 21
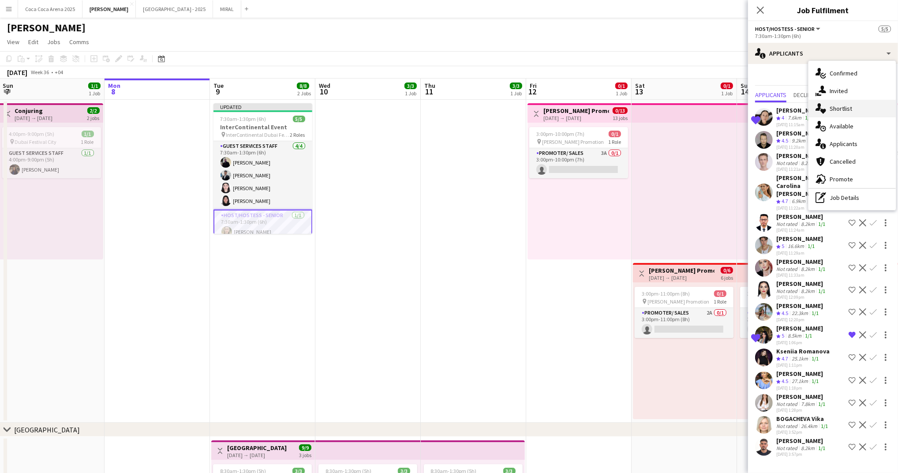
click at [839, 113] on div "single-neutral-actions-heart Shortlist" at bounding box center [852, 109] width 87 height 18
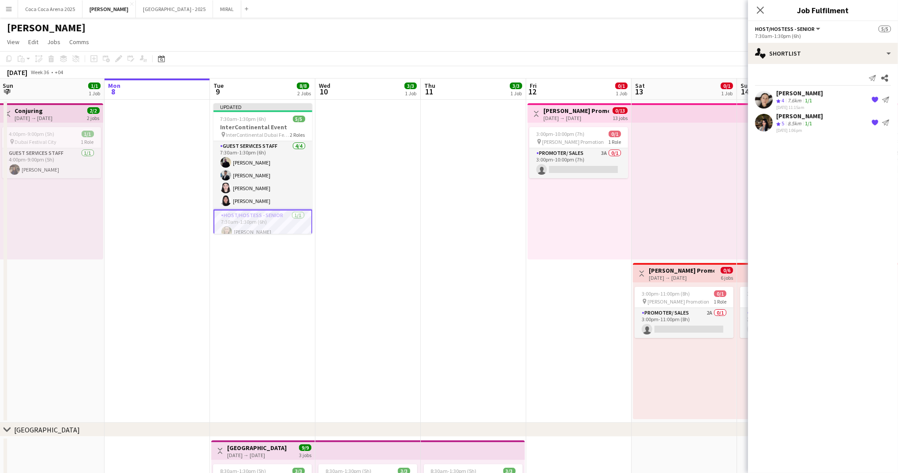
click at [416, 259] on app-date-cell at bounding box center [367, 261] width 105 height 323
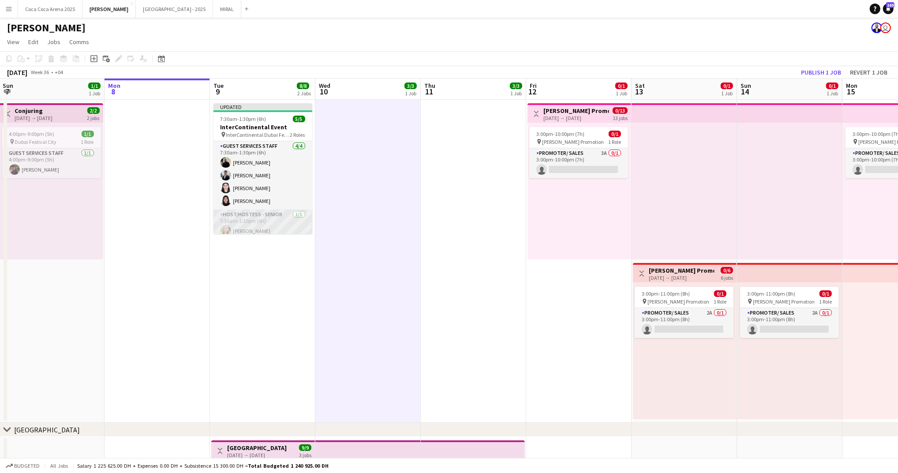
click at [276, 217] on app-card-role "Host/Hostess - Senior [DATE] 7:30am-1:30pm (6h) [PERSON_NAME]" at bounding box center [263, 225] width 99 height 30
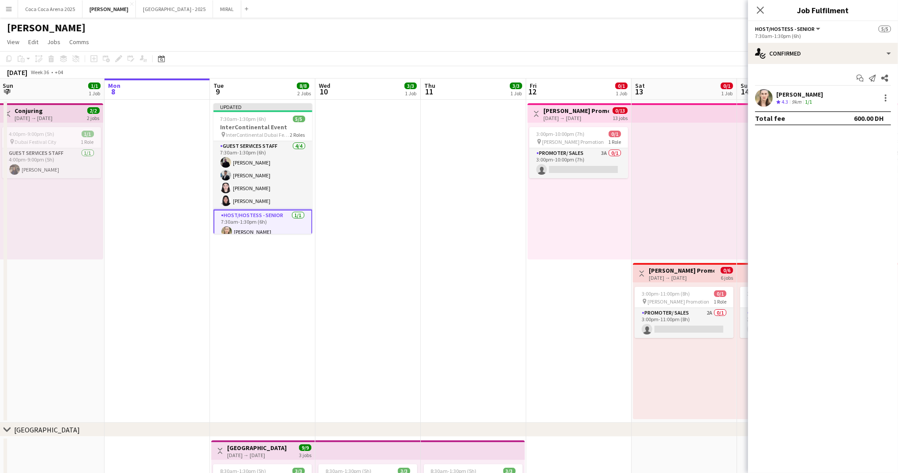
click at [386, 205] on app-date-cell at bounding box center [367, 261] width 105 height 323
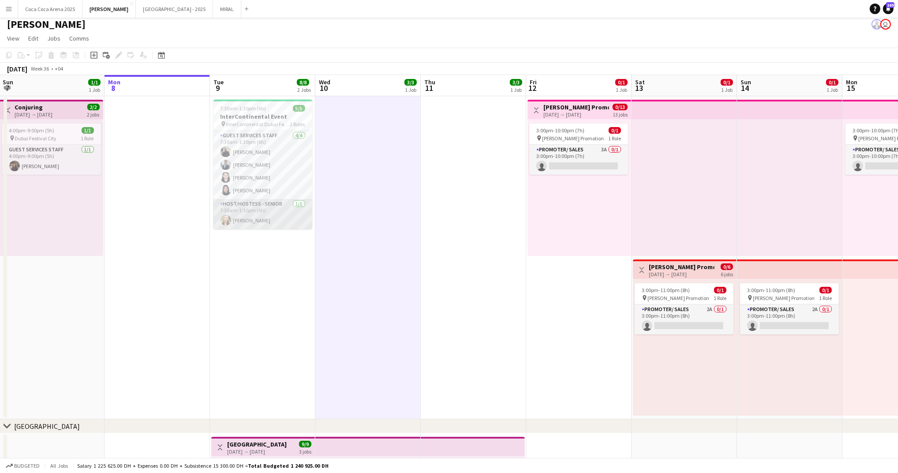
scroll to position [0, 0]
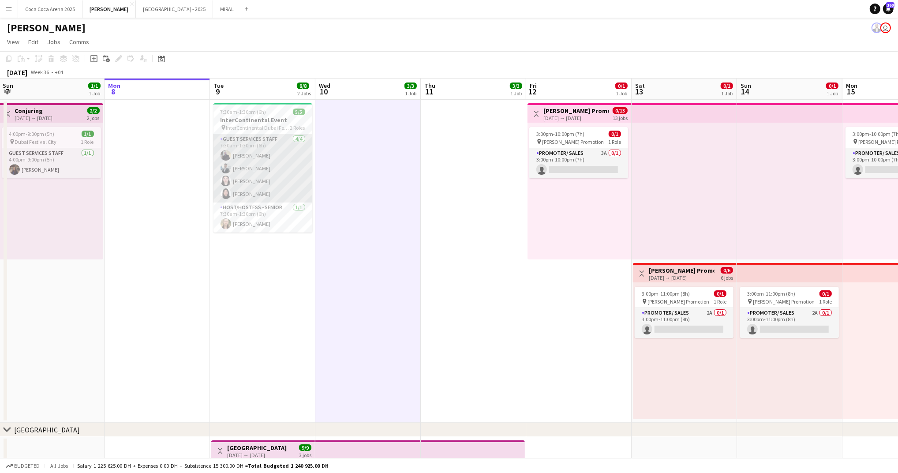
click at [290, 183] on app-card-role "Guest Services Staff [DATE] 7:30am-1:30pm (6h) [PERSON_NAME] [PERSON_NAME] [PER…" at bounding box center [263, 168] width 99 height 68
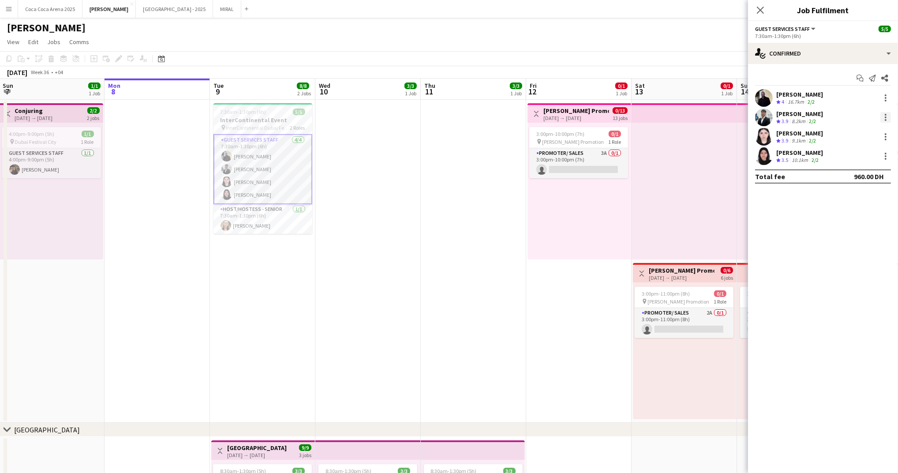
click at [887, 118] on div at bounding box center [886, 117] width 11 height 11
click at [864, 241] on span "Set as supervisor" at bounding box center [857, 240] width 55 height 8
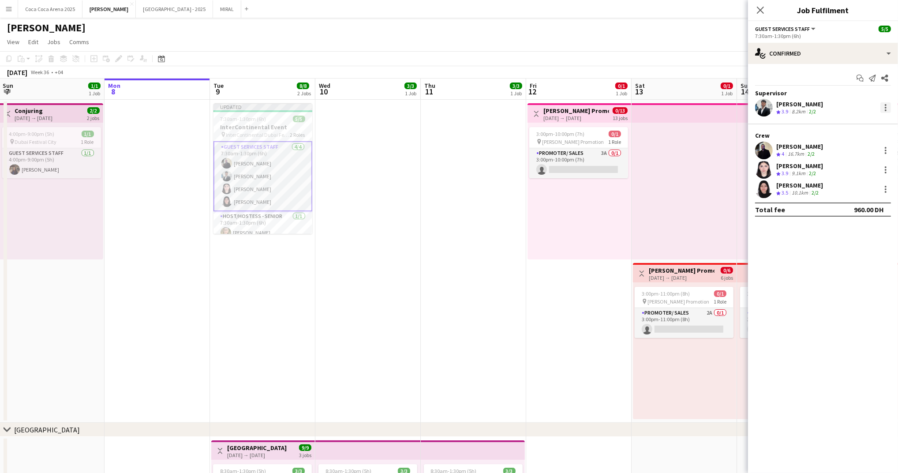
click at [884, 106] on div at bounding box center [886, 107] width 11 height 11
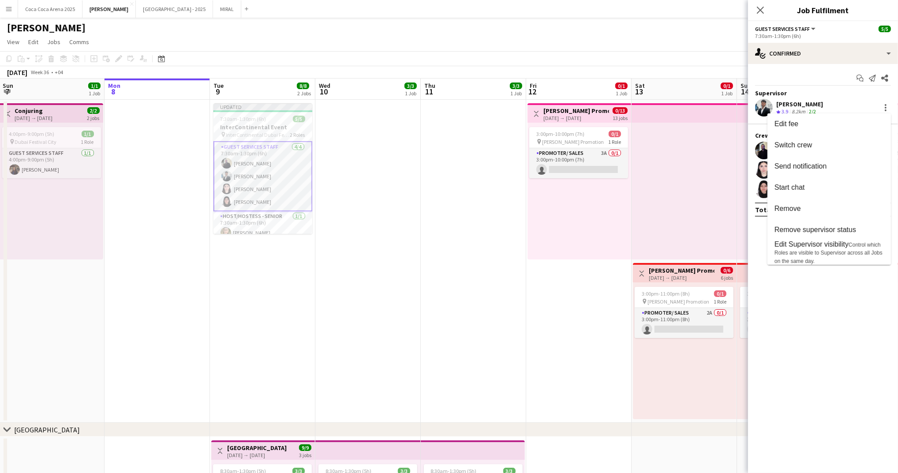
click at [710, 229] on div at bounding box center [449, 236] width 898 height 473
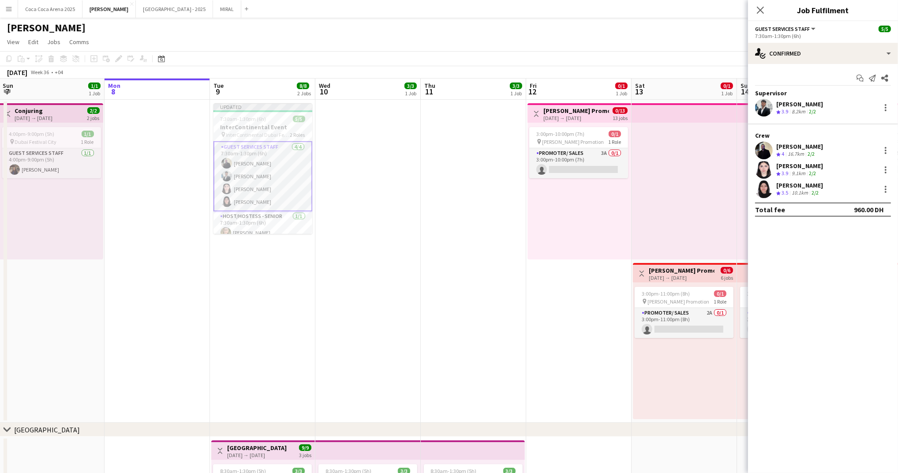
click at [716, 153] on div at bounding box center [684, 191] width 105 height 137
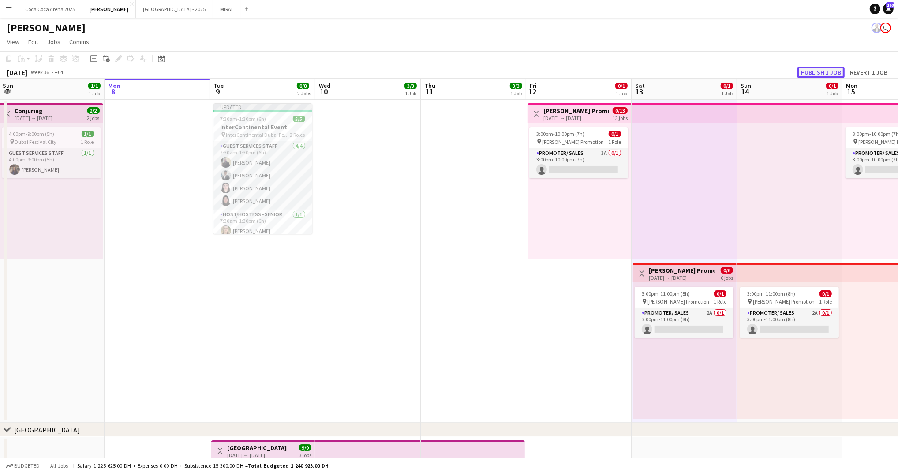
click at [827, 72] on button "Publish 1 job" at bounding box center [821, 72] width 47 height 11
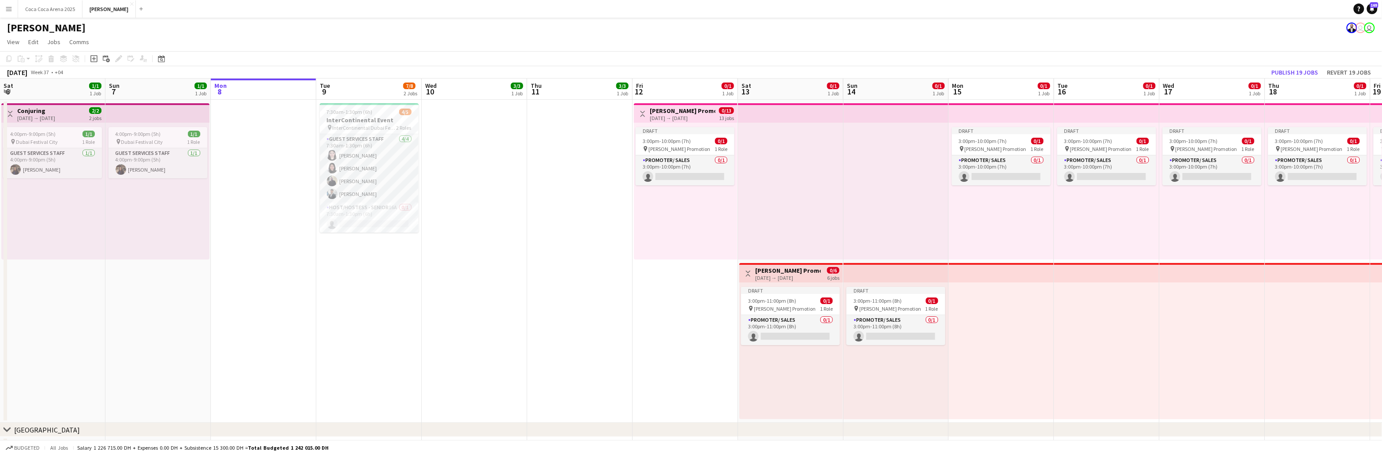
scroll to position [0, 310]
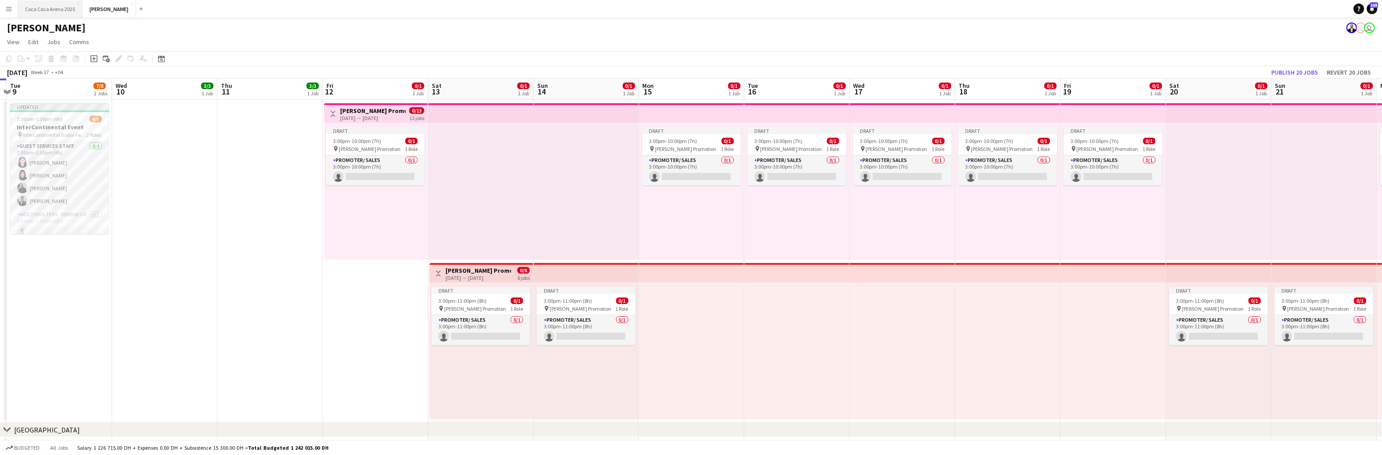
click at [55, 10] on button "[GEOGRAPHIC_DATA] 2025 Close" at bounding box center [50, 8] width 64 height 17
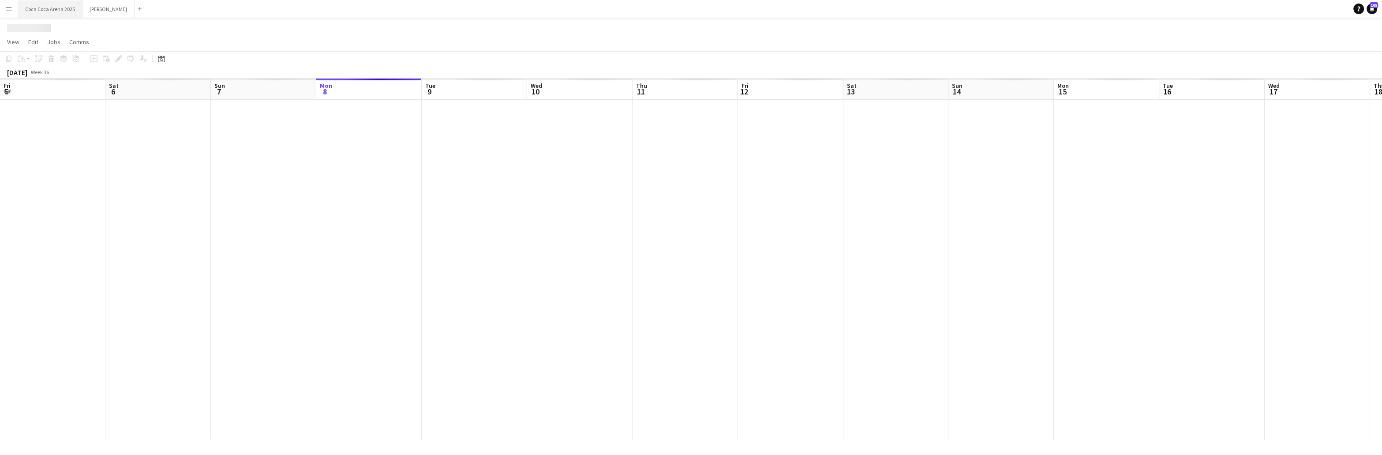
scroll to position [0, 210]
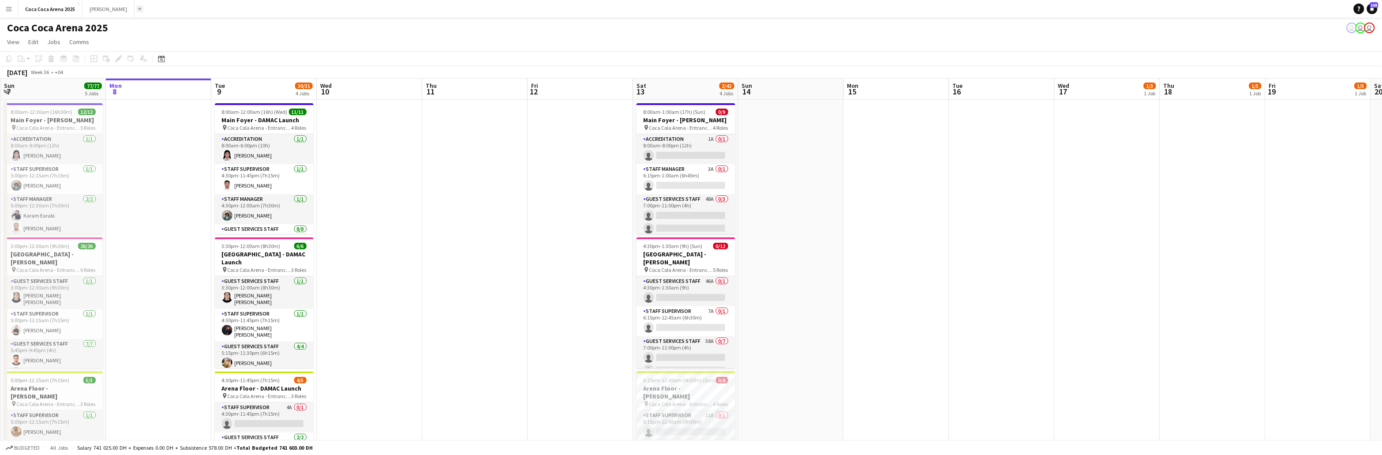
click at [136, 9] on button "Add" at bounding box center [139, 8] width 7 height 7
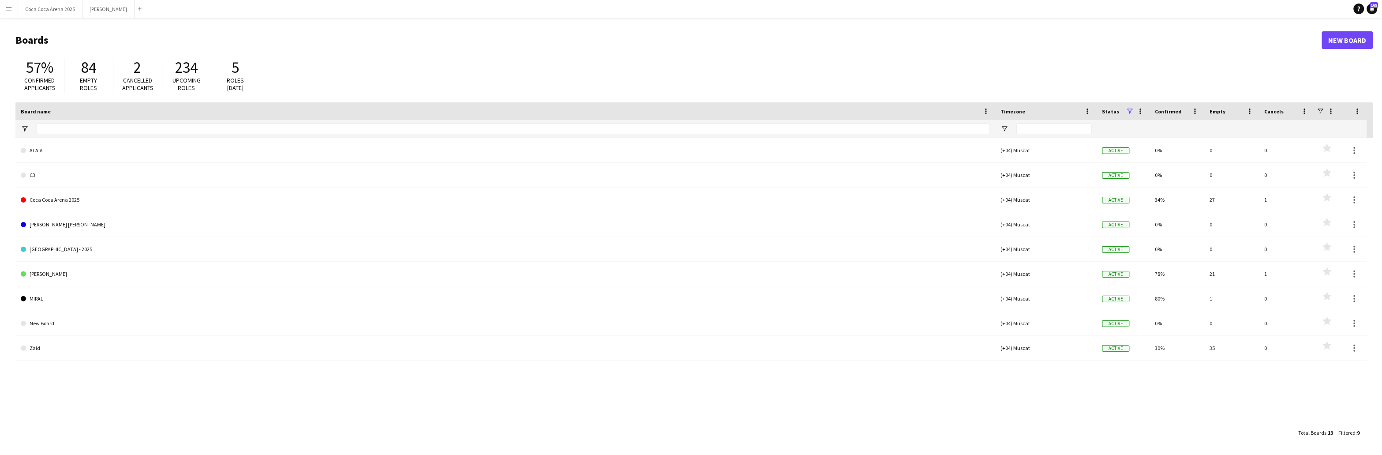
click at [8, 9] on app-icon "Menu" at bounding box center [8, 8] width 7 height 7
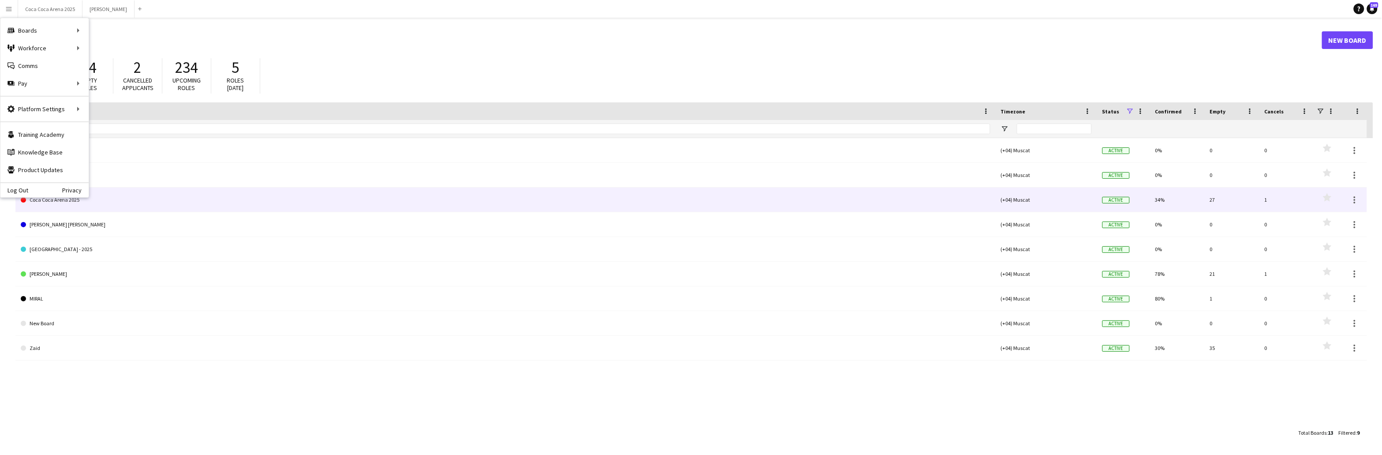
click at [148, 210] on link "Coca Coca Arena 2025" at bounding box center [506, 200] width 970 height 25
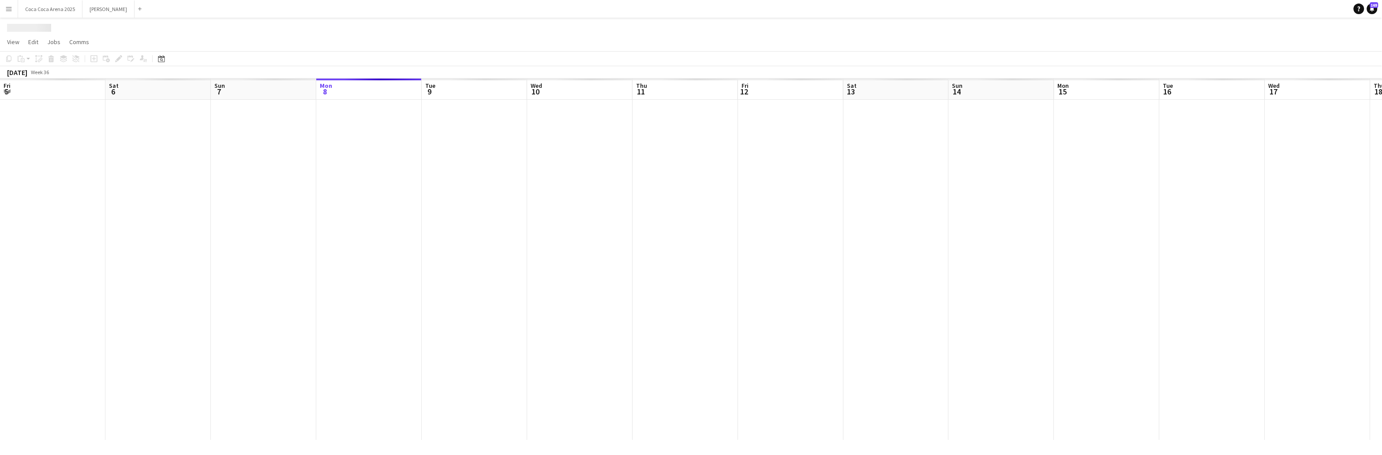
scroll to position [0, 210]
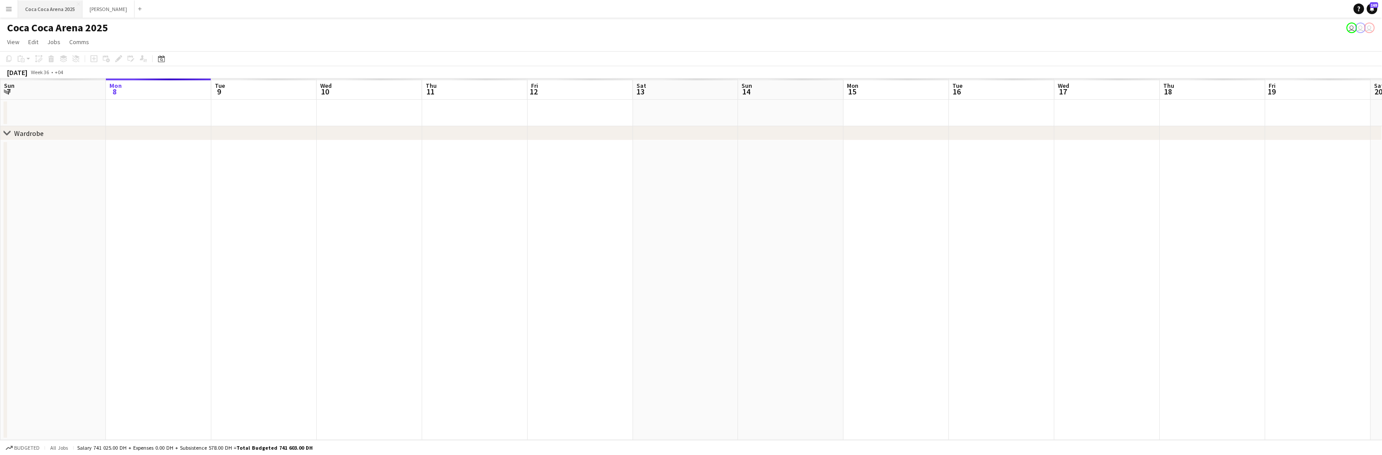
click at [68, 17] on button "[GEOGRAPHIC_DATA] 2025 Close" at bounding box center [50, 8] width 64 height 17
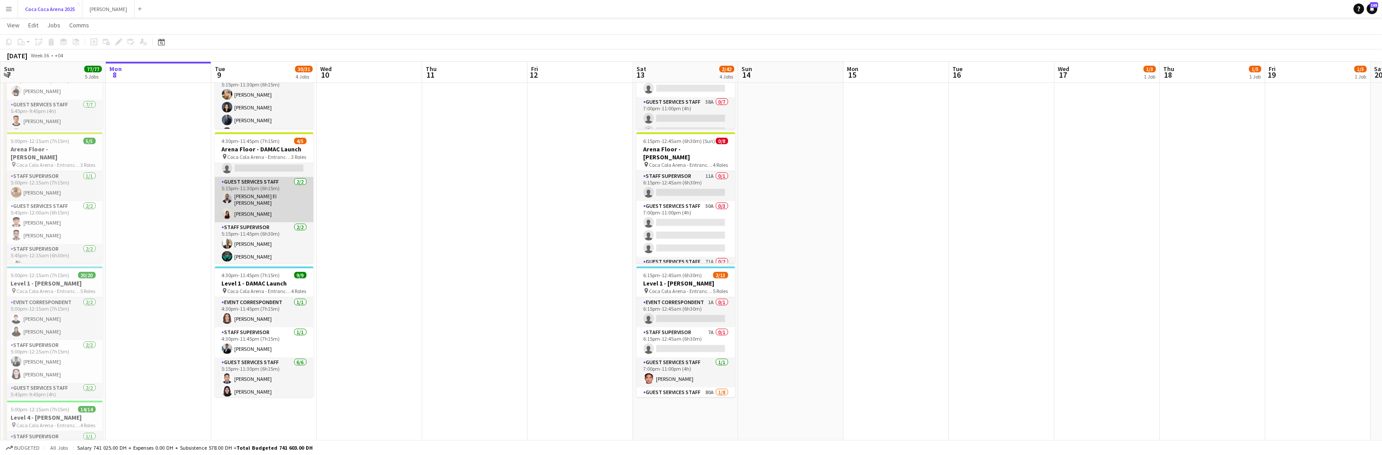
scroll to position [0, 0]
click at [257, 180] on app-card-role "Staff Supervisor 4A 0/1 4:30pm-11:45pm (7h15m) single-neutral-actions" at bounding box center [264, 178] width 99 height 30
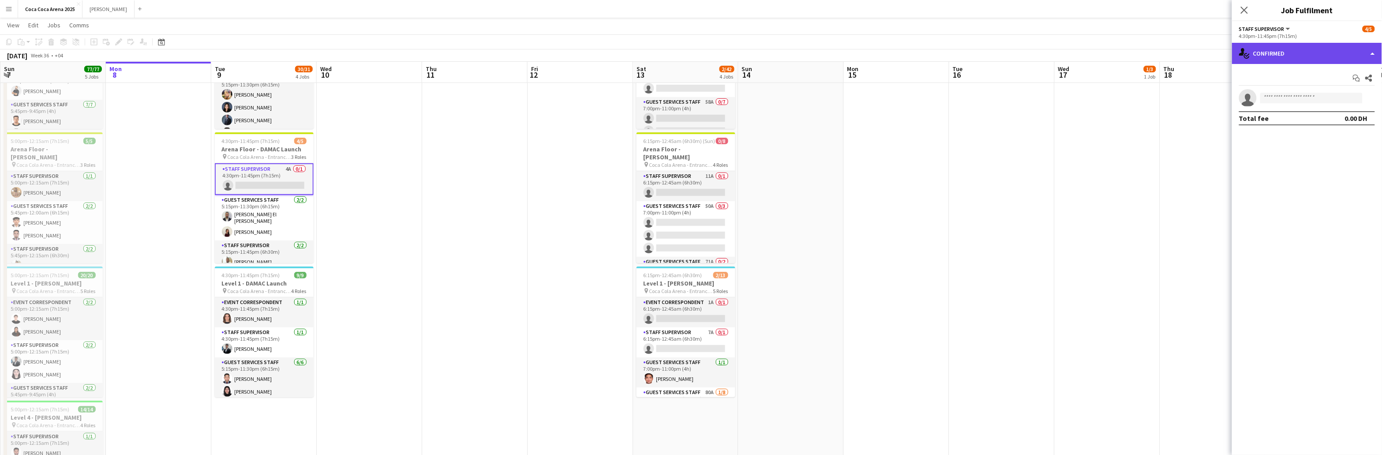
click at [1273, 53] on div "single-neutral-actions-check-2 Confirmed" at bounding box center [1307, 53] width 150 height 21
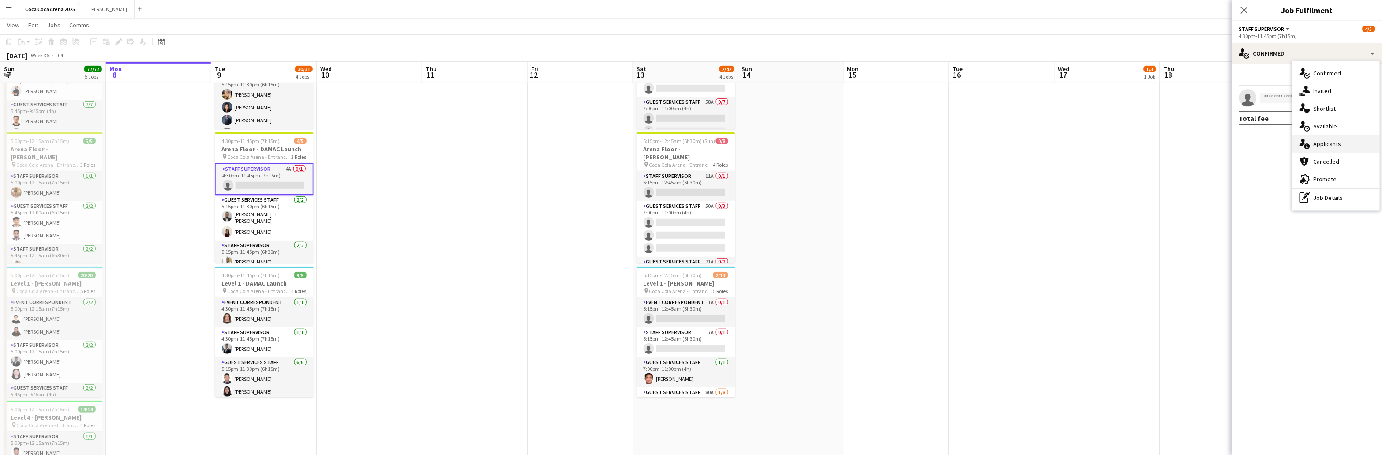
click at [1320, 147] on span "Applicants" at bounding box center [1328, 144] width 28 height 8
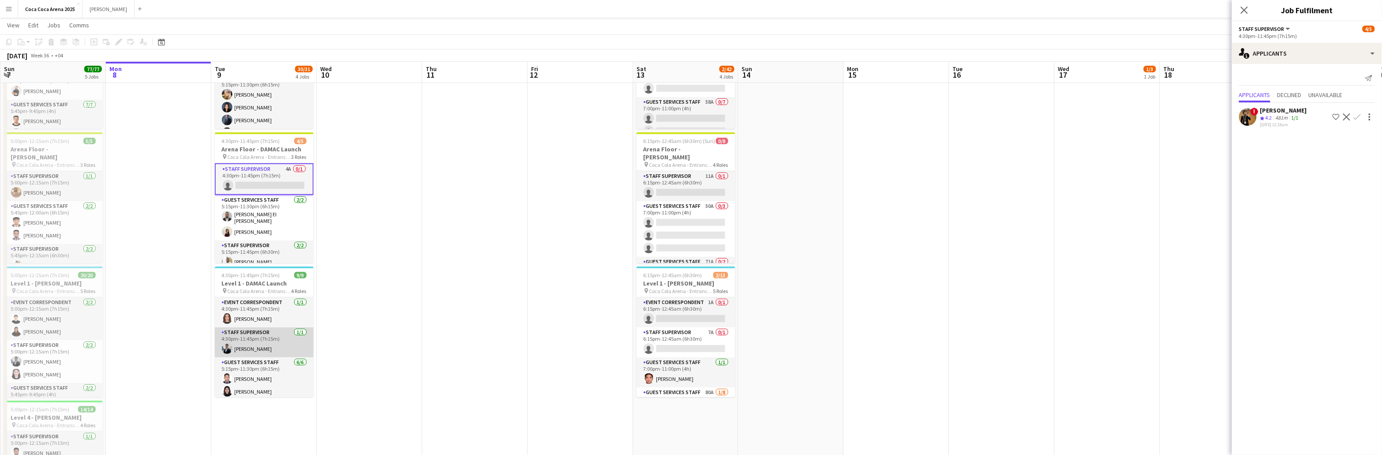
click at [257, 347] on app-card-role "Staff Supervisor 1/1 4:30pm-11:45pm (7h15m) Osama Hejazi" at bounding box center [264, 342] width 99 height 30
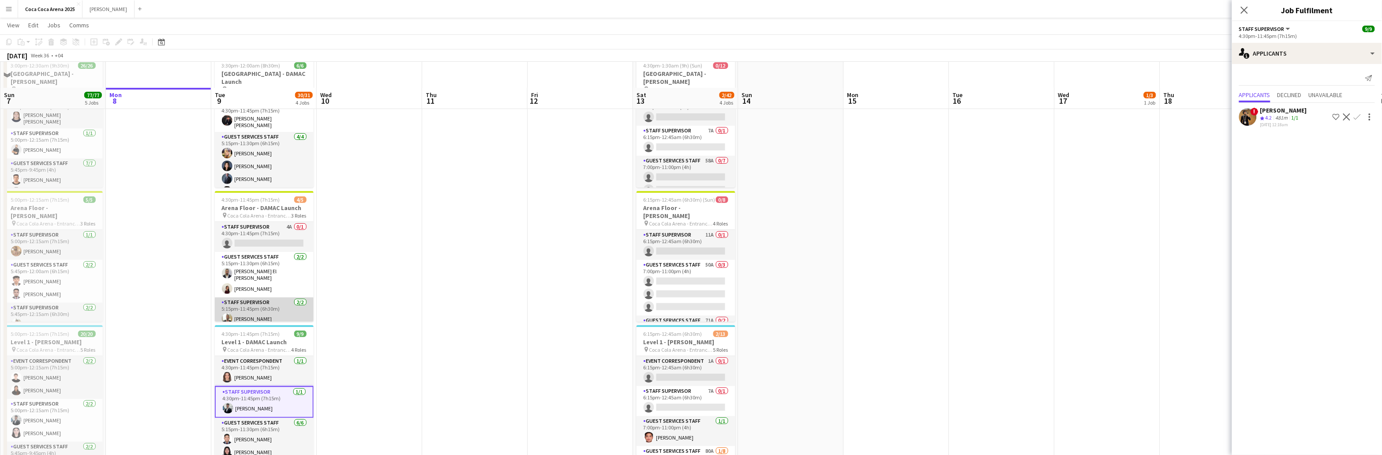
scroll to position [179, 0]
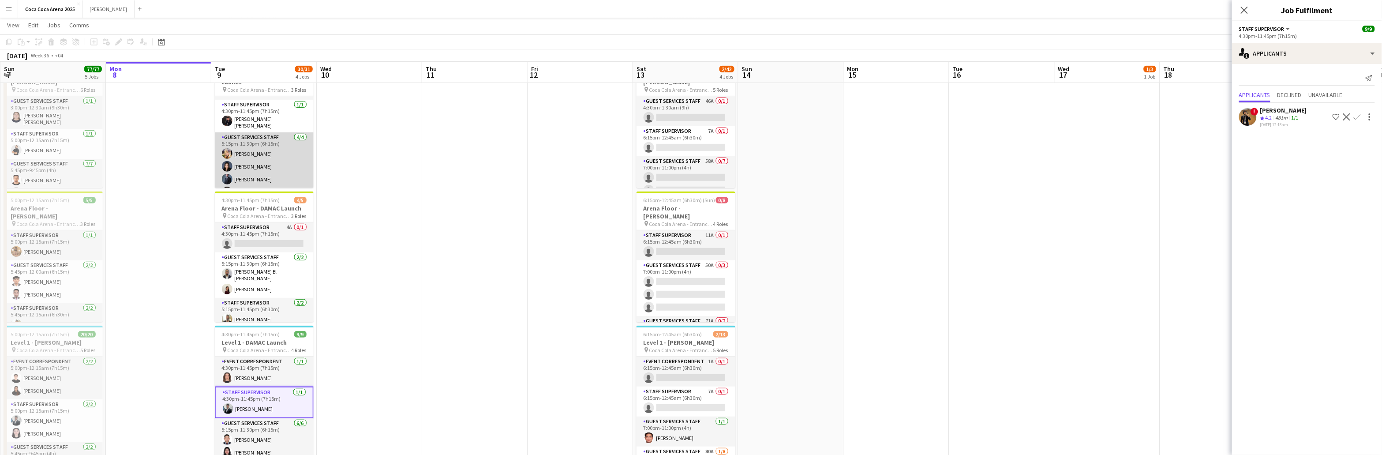
click at [272, 171] on app-card-role "Guest Services Staff 4/4 5:15pm-11:30pm (6h15m) Domingo Hernandez III Camille A…" at bounding box center [264, 166] width 99 height 68
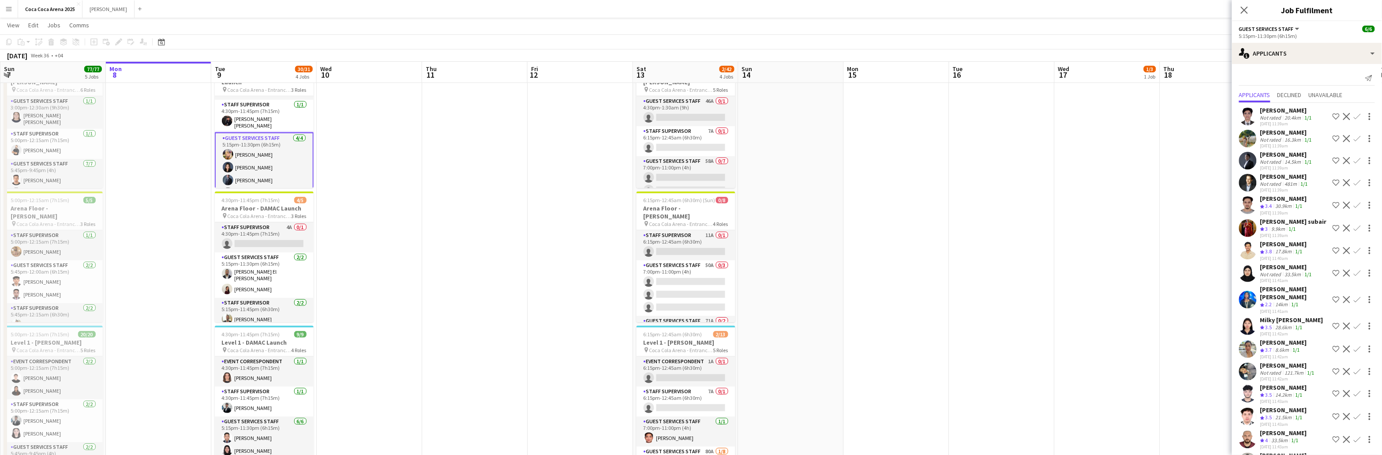
scroll to position [0, 0]
click at [243, 133] on app-card-role "Staff Supervisor 1/1 4:30pm-11:45pm (7h15m) Hussain Al Saadi" at bounding box center [264, 145] width 99 height 33
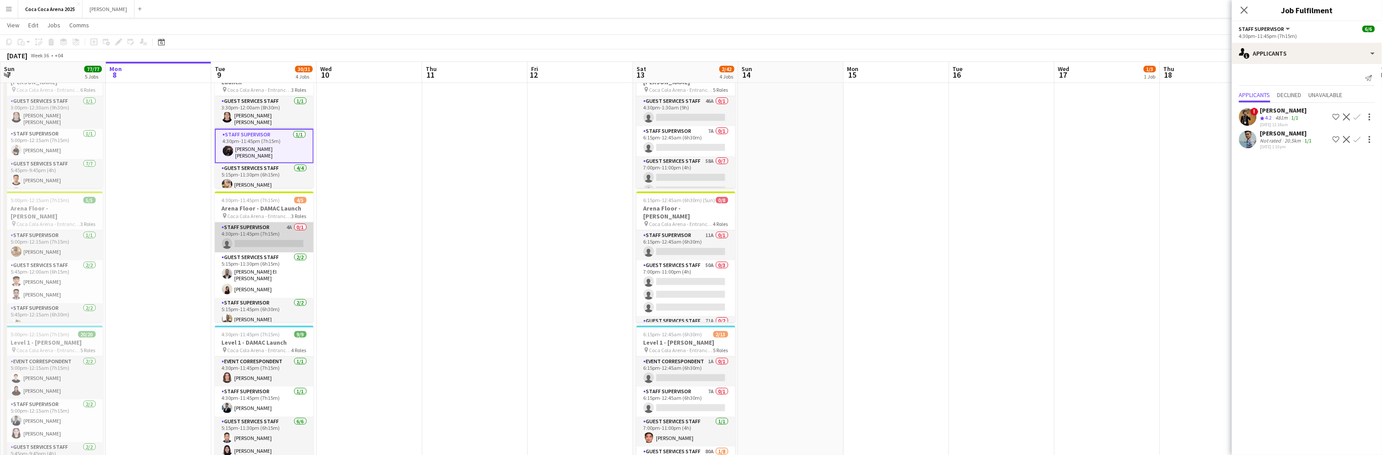
click at [245, 243] on app-card-role "Staff Supervisor 4A 0/1 4:30pm-11:45pm (7h15m) single-neutral-actions" at bounding box center [264, 237] width 99 height 30
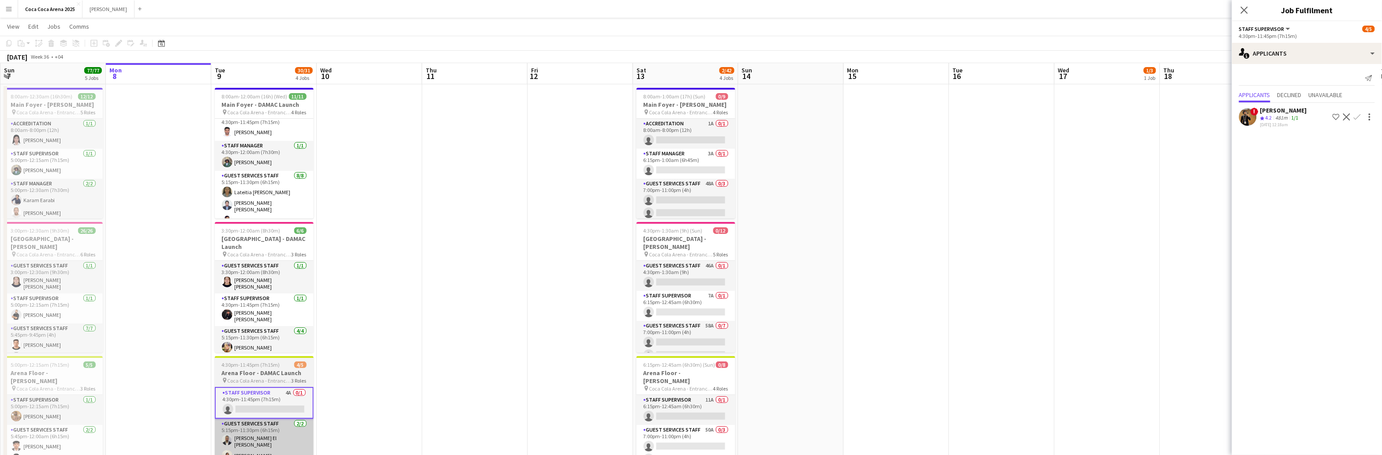
scroll to position [13, 0]
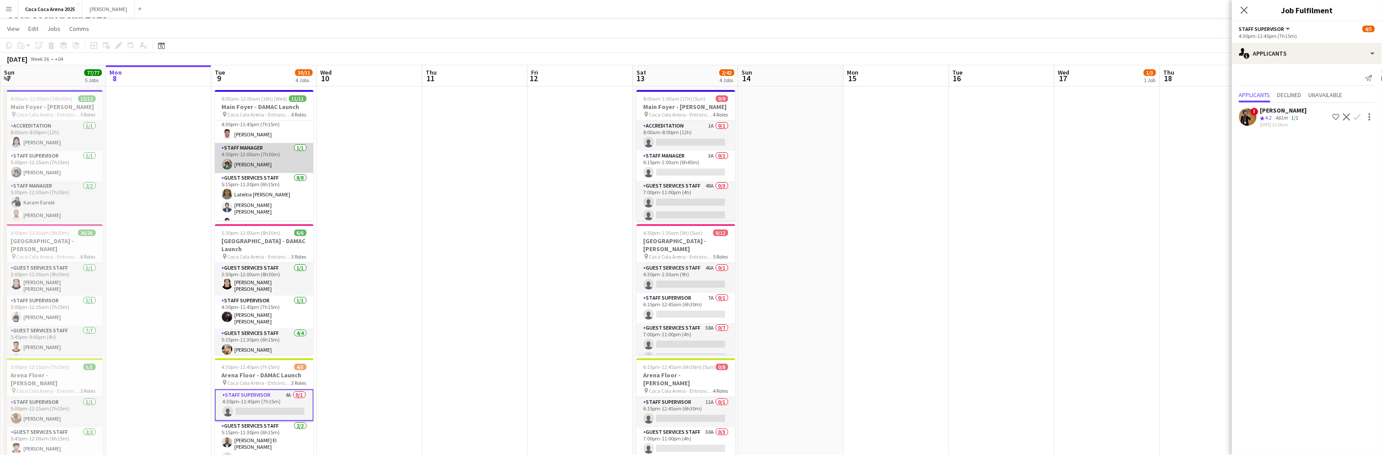
click at [273, 164] on app-card-role "Staff Manager 1/1 4:30pm-12:00am (7h30m) Mohamed Amer" at bounding box center [264, 158] width 99 height 30
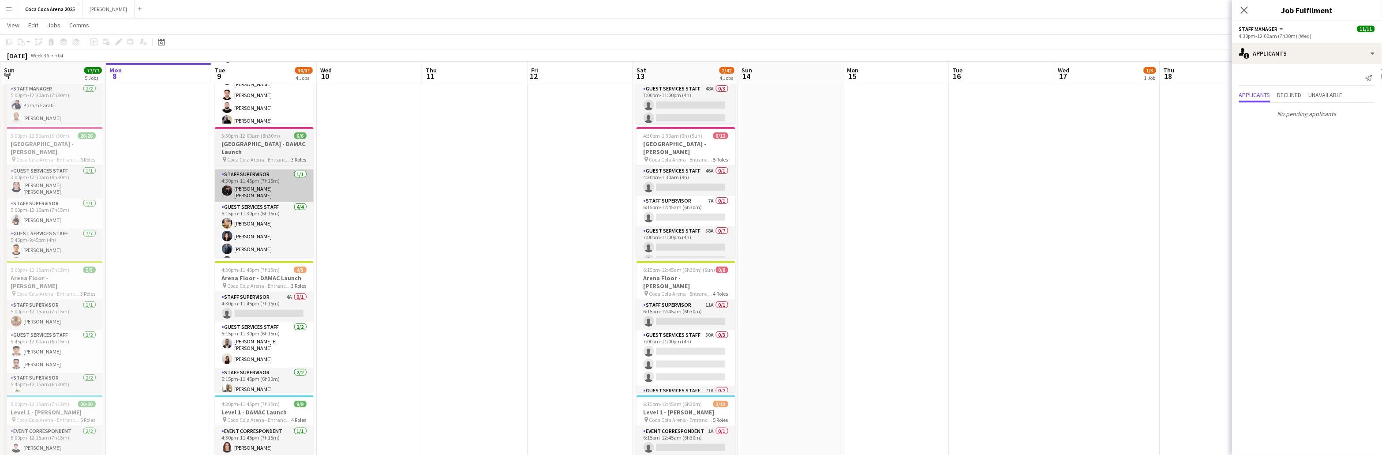
scroll to position [110, 0]
click at [277, 308] on app-card-role "Staff Supervisor 4A 0/1 4:30pm-11:45pm (7h15m) single-neutral-actions" at bounding box center [264, 306] width 99 height 30
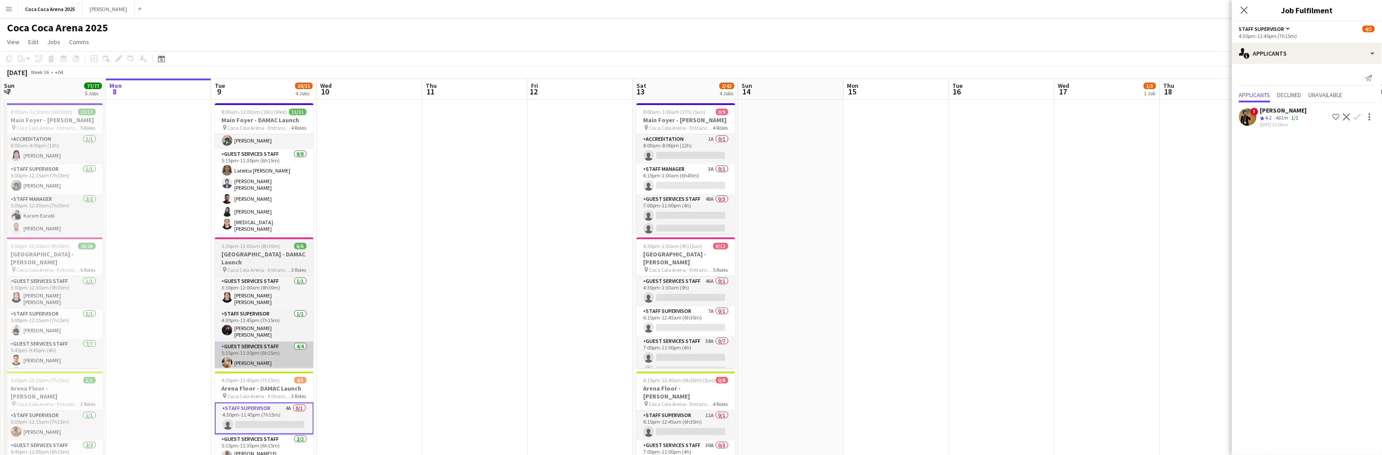
scroll to position [0, 0]
click at [278, 205] on app-card-role "Guest Services Staff 8/8 5:15pm-11:30pm (6h15m) Lateitia D’silva Lionel Orbista…" at bounding box center [264, 184] width 99 height 125
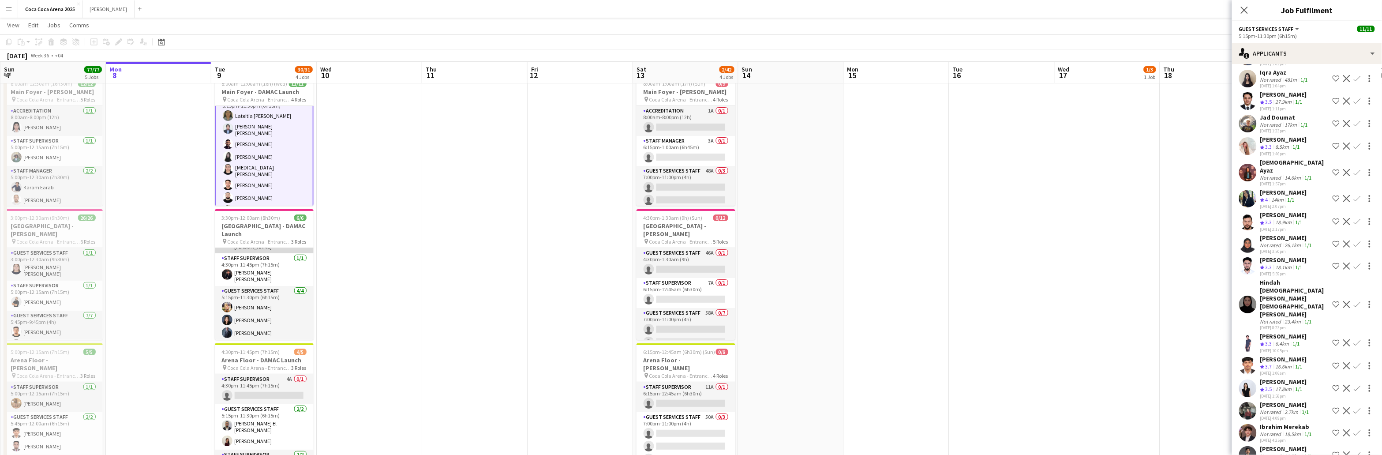
scroll to position [29, 0]
click at [257, 303] on app-card-role "Guest Services Staff 4/4 5:15pm-11:30pm (6h15m) Domingo Hernandez III Camille A…" at bounding box center [264, 318] width 99 height 68
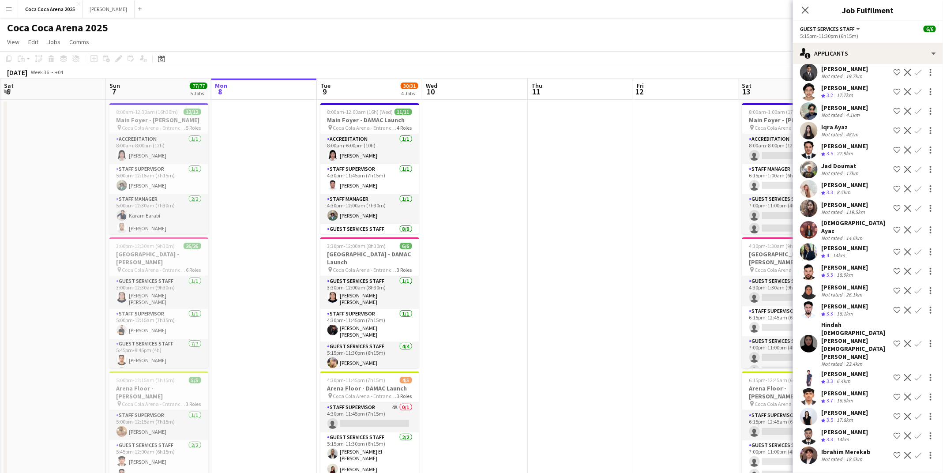
scroll to position [0, 0]
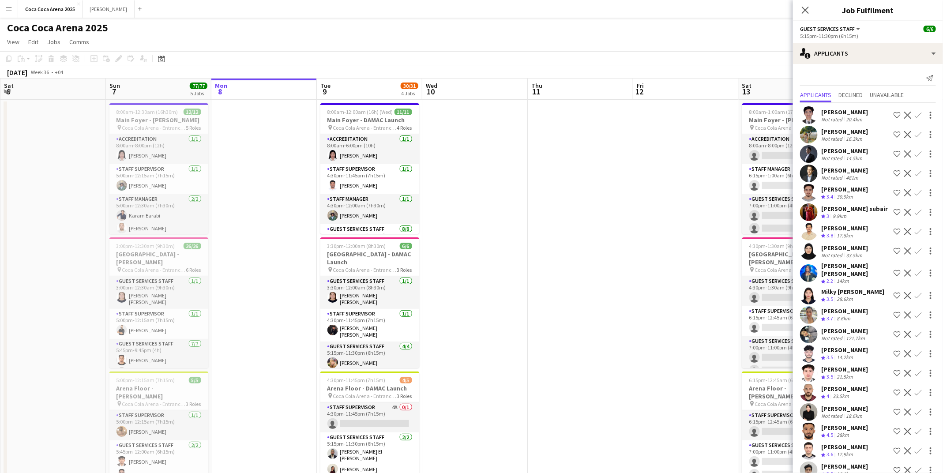
click at [595, 239] on app-date-cell at bounding box center [580, 444] width 105 height 688
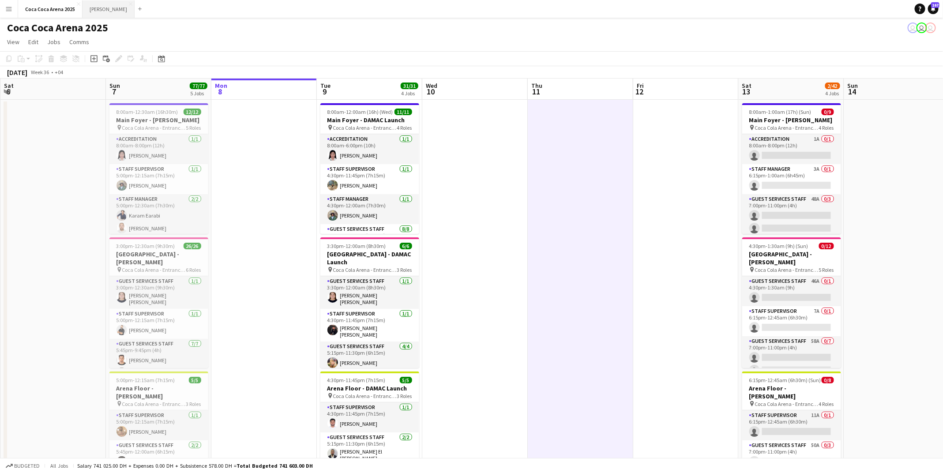
click at [88, 12] on button "[PERSON_NAME]" at bounding box center [109, 8] width 52 height 17
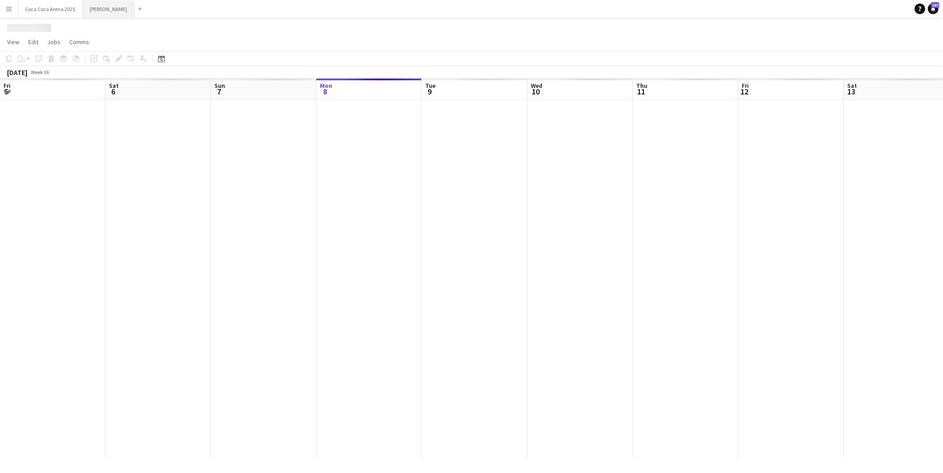
scroll to position [0, 211]
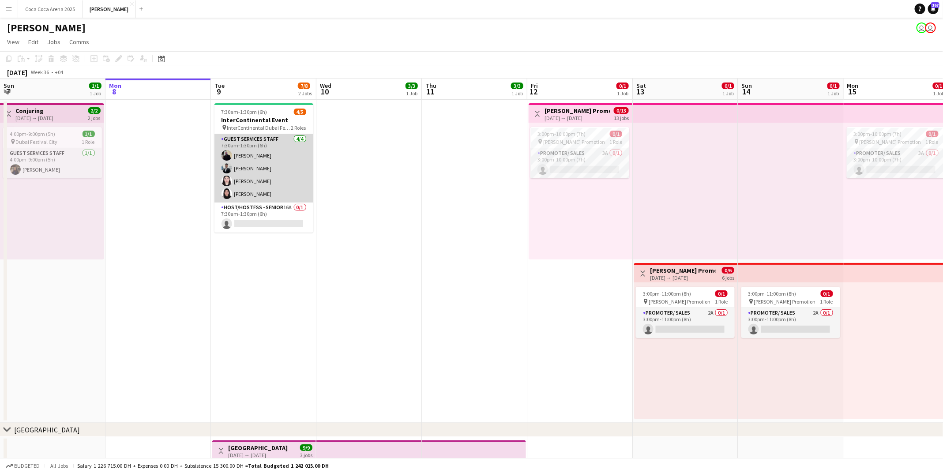
click at [273, 188] on app-card-role "Guest Services Staff [DATE] 7:30am-1:30pm (6h) [PERSON_NAME] [PERSON_NAME] [PER…" at bounding box center [263, 168] width 99 height 68
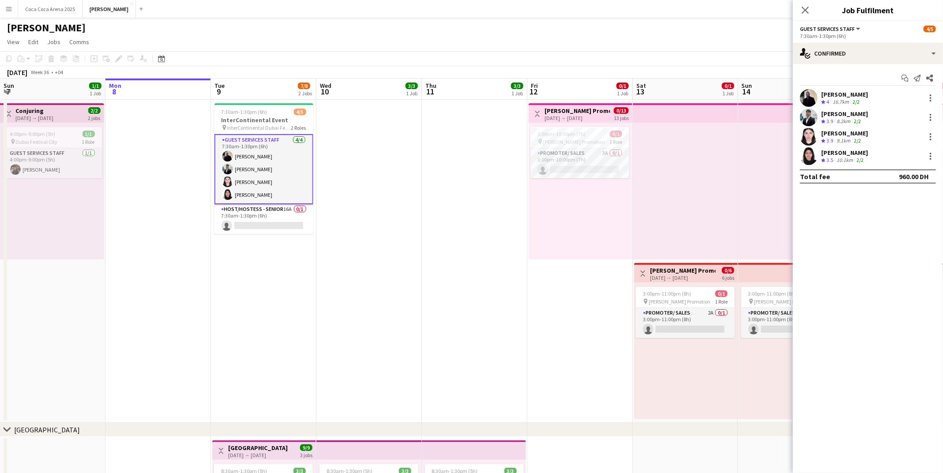
click at [843, 137] on div "9.1km" at bounding box center [843, 141] width 17 height 8
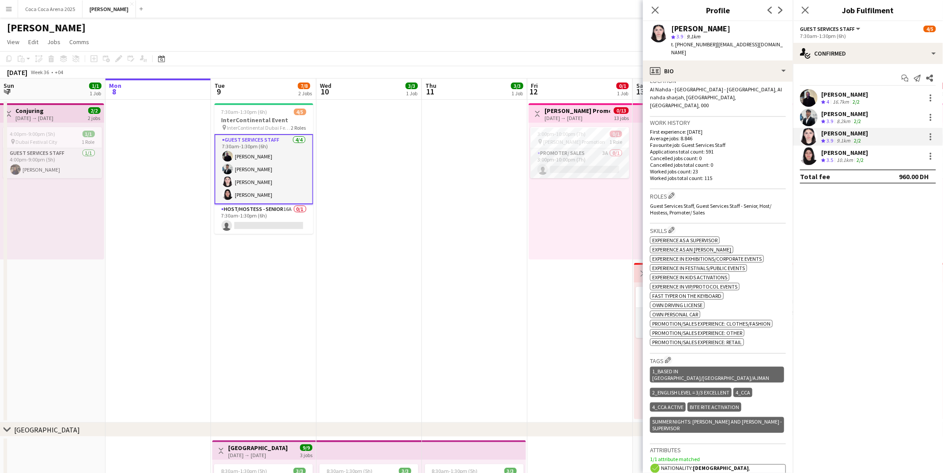
scroll to position [211, 0]
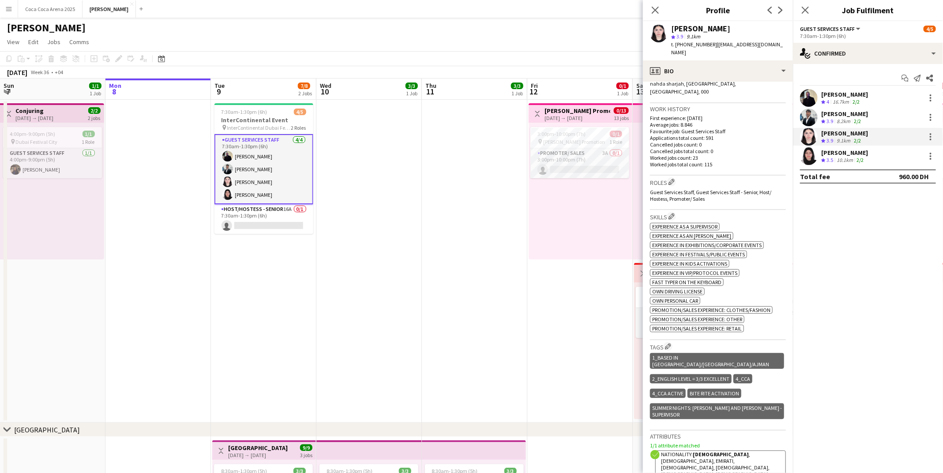
click at [824, 136] on div "[PERSON_NAME]" at bounding box center [844, 133] width 47 height 8
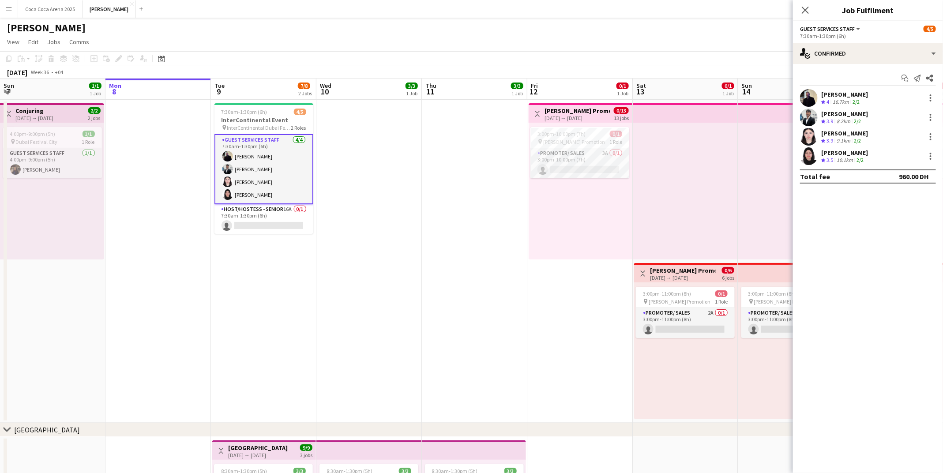
click at [829, 135] on div "[PERSON_NAME]" at bounding box center [844, 133] width 47 height 8
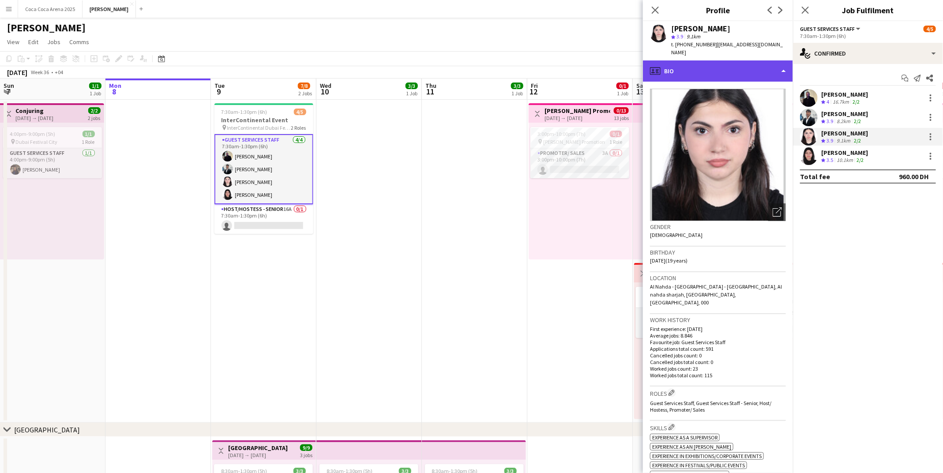
click at [732, 60] on div "profile Bio" at bounding box center [718, 70] width 150 height 21
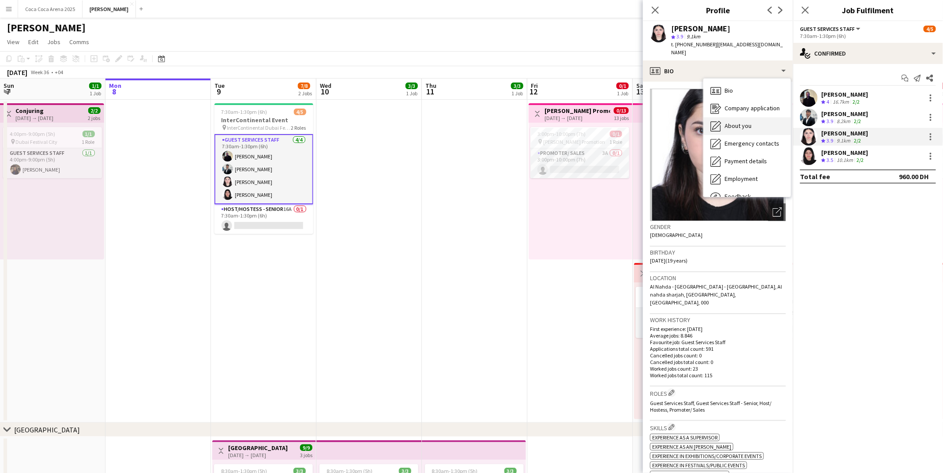
click at [733, 122] on span "About you" at bounding box center [738, 126] width 27 height 8
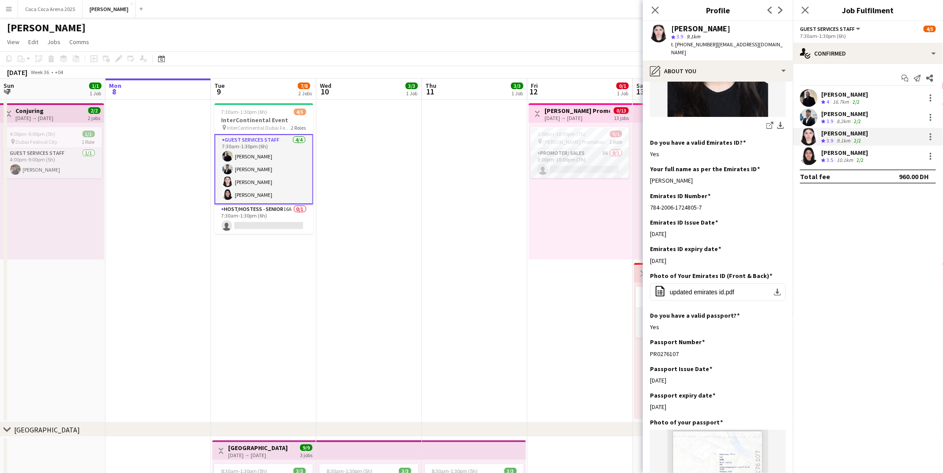
scroll to position [226, 0]
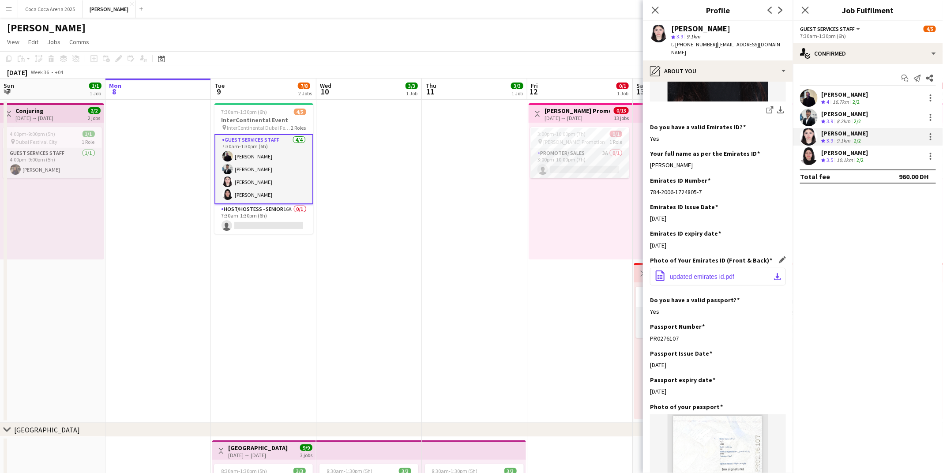
click at [700, 273] on span "updated emirates id.pdf" at bounding box center [702, 276] width 64 height 7
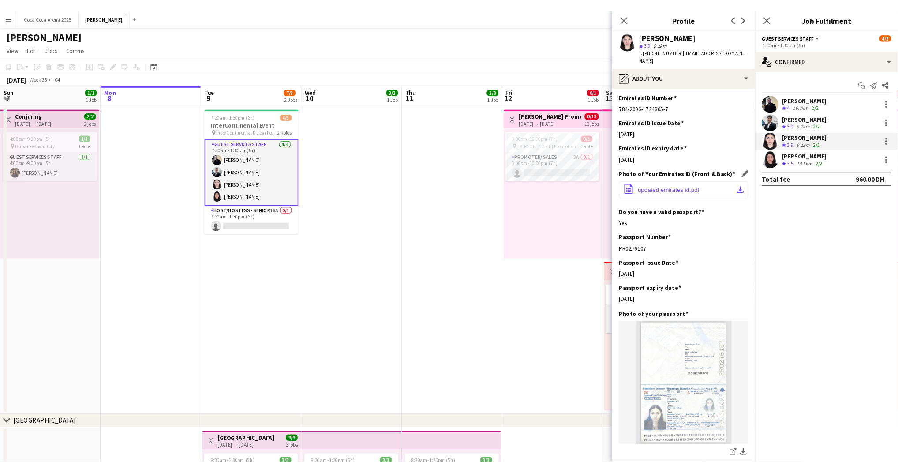
scroll to position [333, 0]
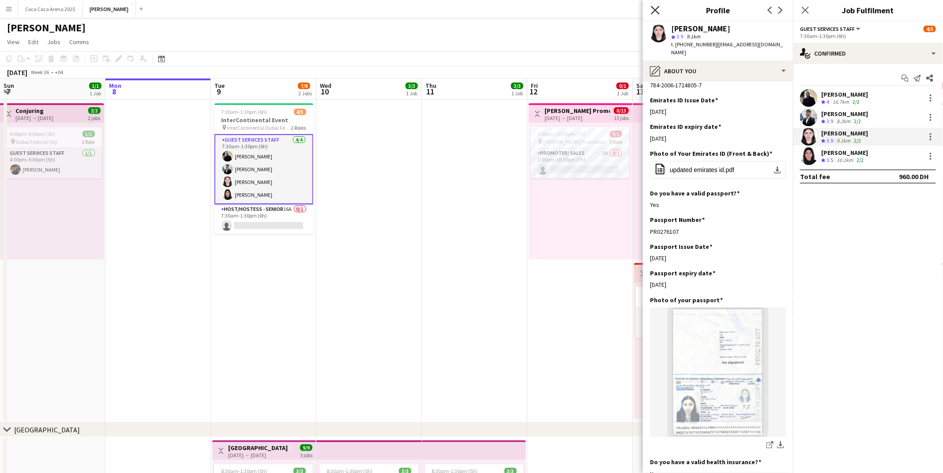
click at [654, 11] on icon "Close pop-in" at bounding box center [655, 10] width 8 height 8
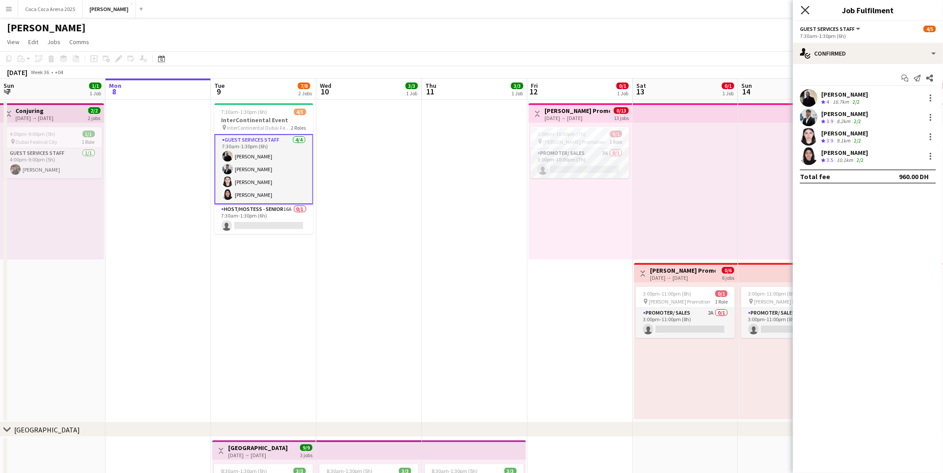
click at [803, 12] on icon at bounding box center [805, 10] width 8 height 8
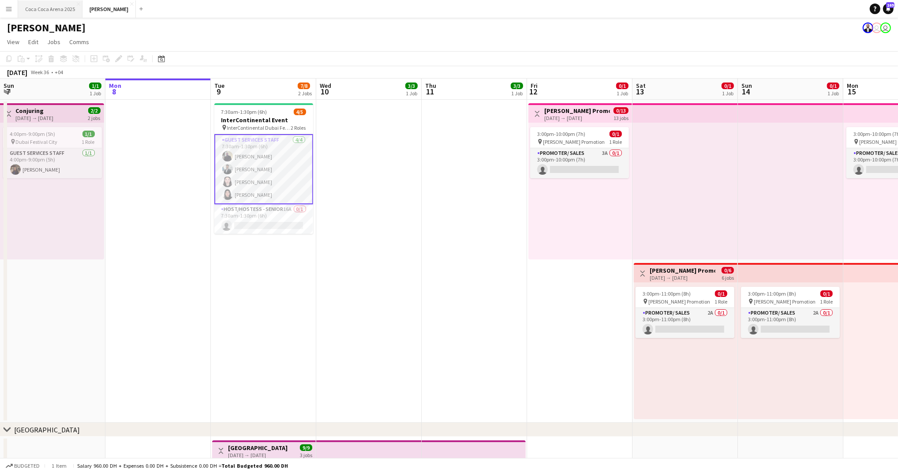
click at [64, 4] on button "[GEOGRAPHIC_DATA] 2025 Close" at bounding box center [50, 8] width 64 height 17
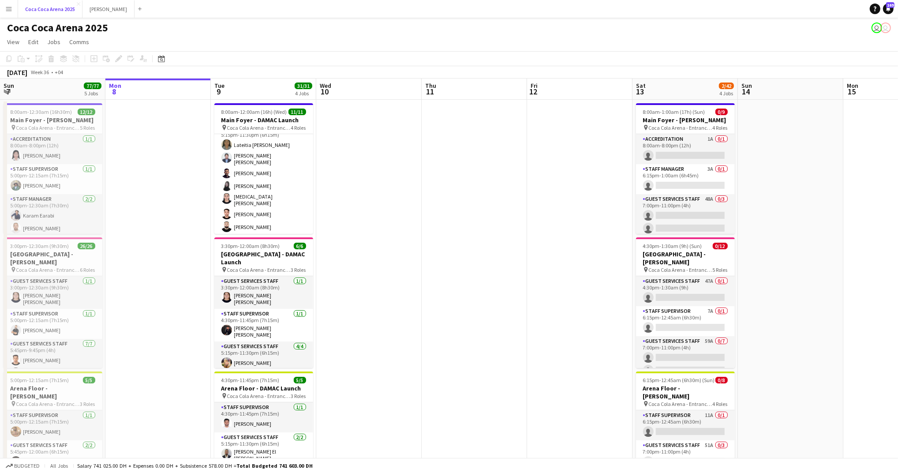
scroll to position [109, 0]
